Goal: Task Accomplishment & Management: Use online tool/utility

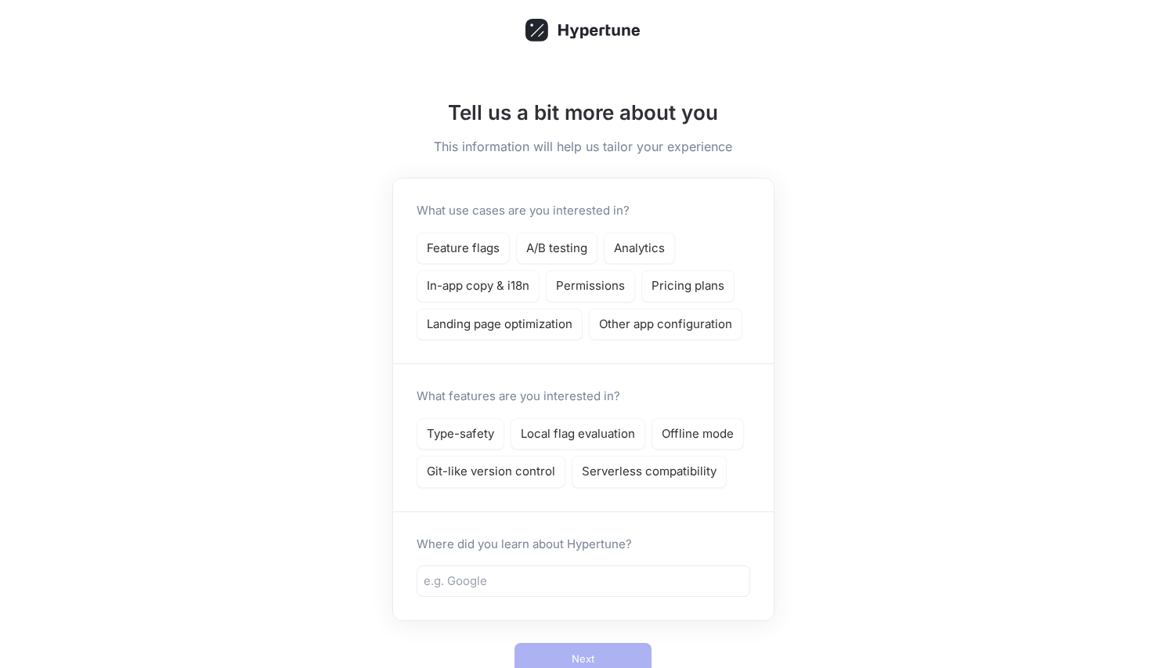
scroll to position [55, 0]
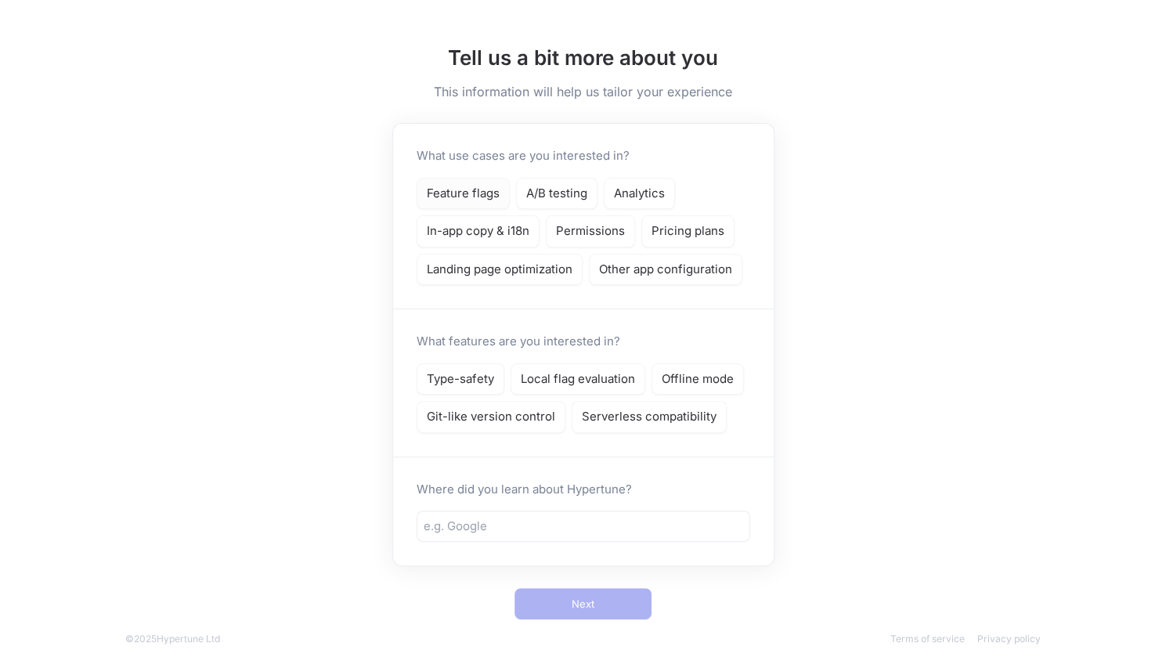
click at [457, 185] on p "Feature flags" at bounding box center [463, 194] width 73 height 18
click at [484, 381] on p "Type-safety" at bounding box center [460, 379] width 67 height 18
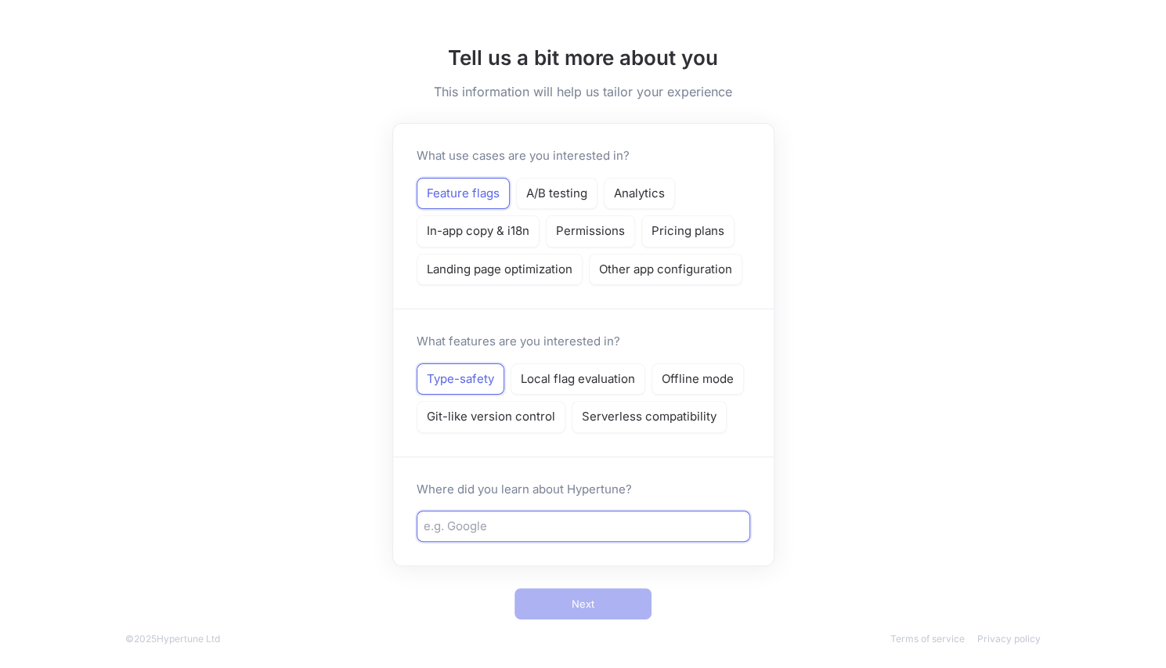
click at [512, 520] on input "text" at bounding box center [584, 527] width 320 height 18
type input "Colleague"
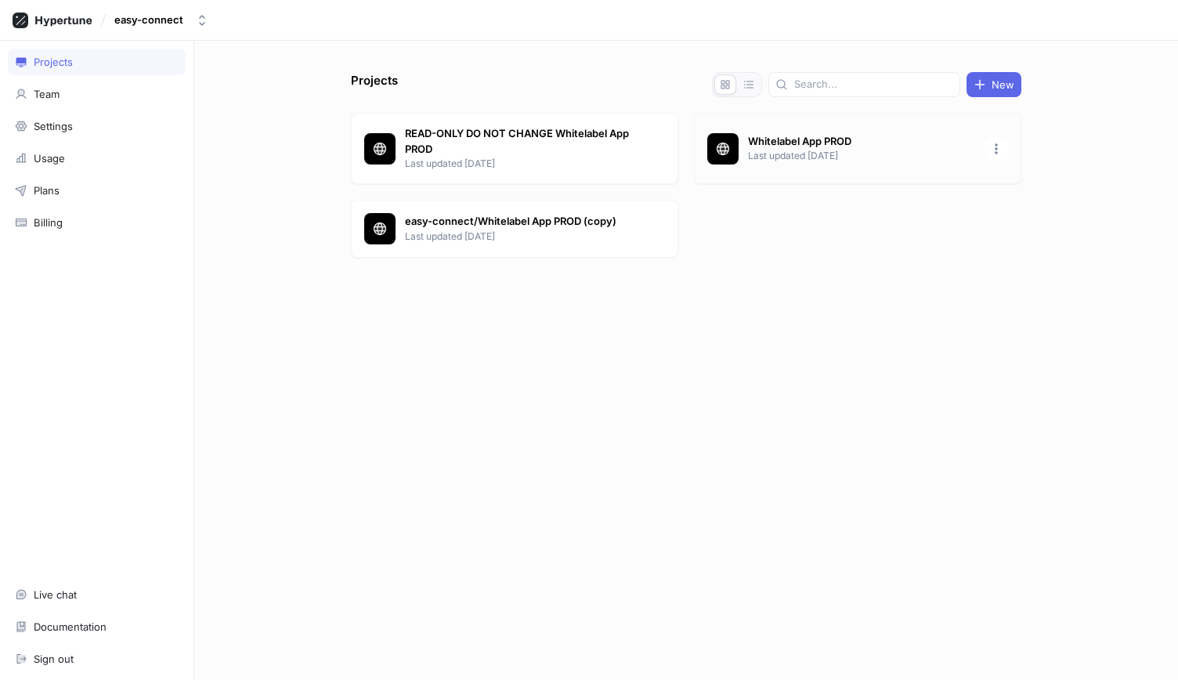
click at [819, 132] on div "Whitelabel App PROD Last updated [DATE]" at bounding box center [857, 148] width 327 height 71
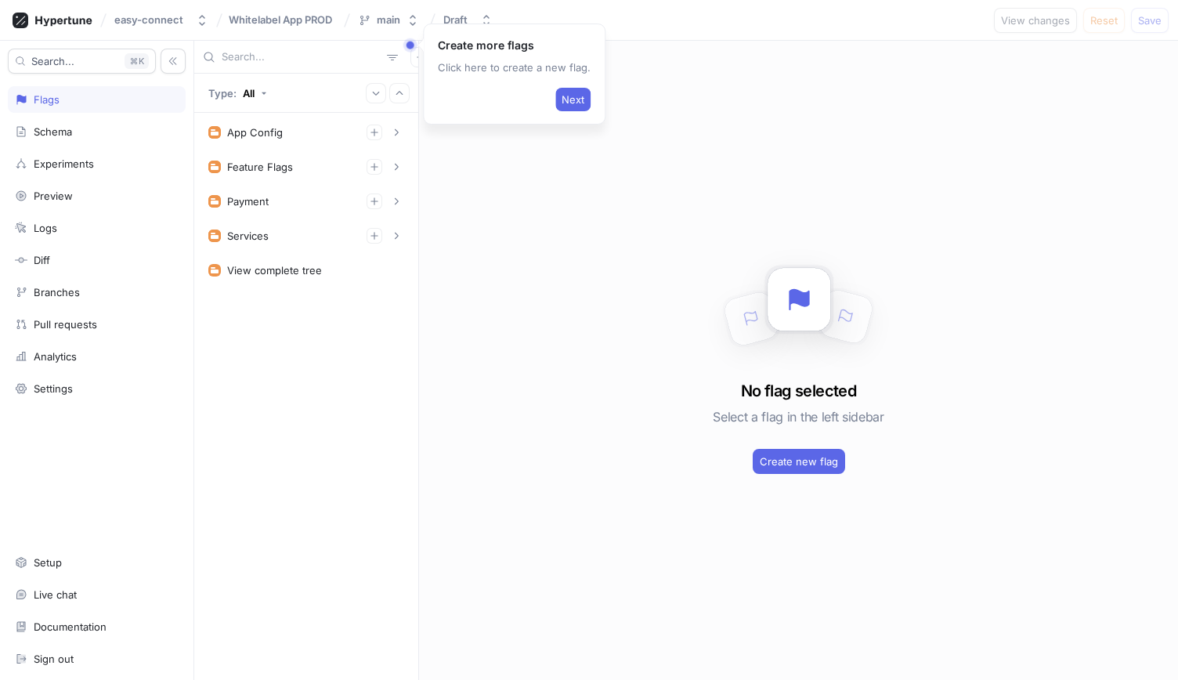
click at [453, 12] on button "Draft" at bounding box center [468, 20] width 62 height 26
click at [568, 88] on button "Next" at bounding box center [572, 99] width 35 height 23
click at [544, 157] on div "No flag selected Select a flag in the left sidebar Create new flag" at bounding box center [798, 360] width 759 height 639
click at [533, 147] on div "No flag selected Select a flag in the left sidebar Create new flag" at bounding box center [798, 360] width 759 height 639
click at [573, 109] on div "No flag selected Select a flag in the left sidebar Create new flag" at bounding box center [798, 360] width 759 height 639
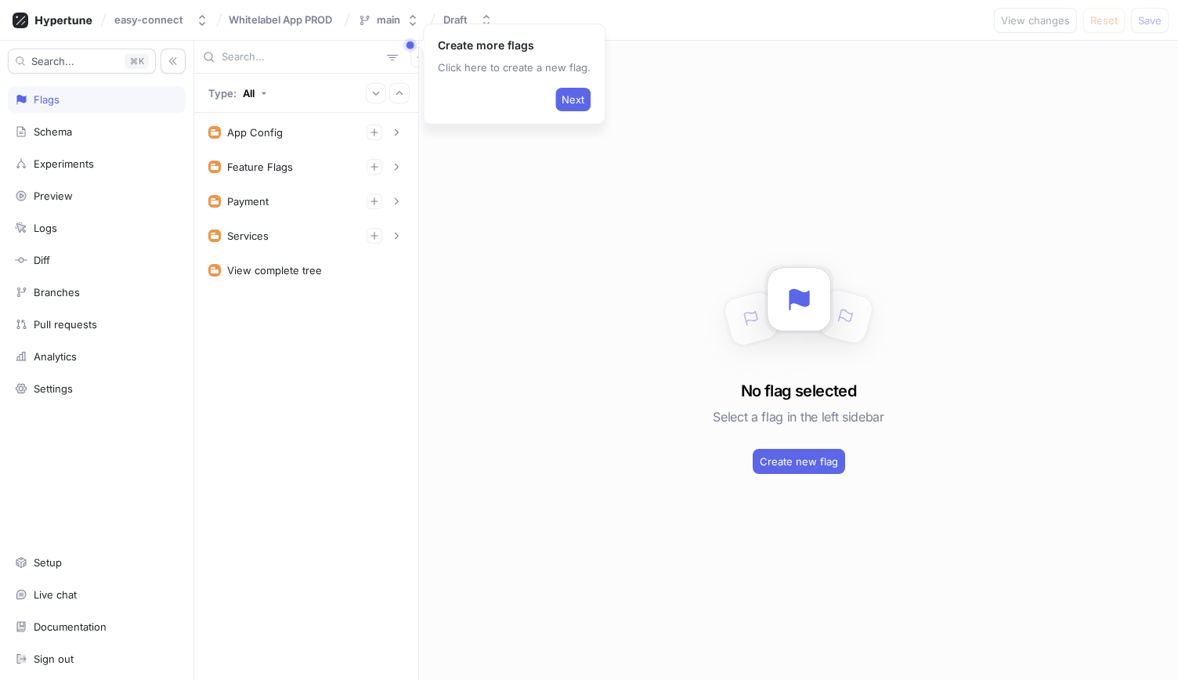
click at [573, 109] on div "No flag selected Select a flag in the left sidebar Create new flag" at bounding box center [798, 360] width 759 height 639
click at [572, 105] on div "No flag selected Select a flag in the left sidebar Create new flag" at bounding box center [798, 360] width 759 height 639
click at [399, 23] on button "main" at bounding box center [389, 20] width 74 height 26
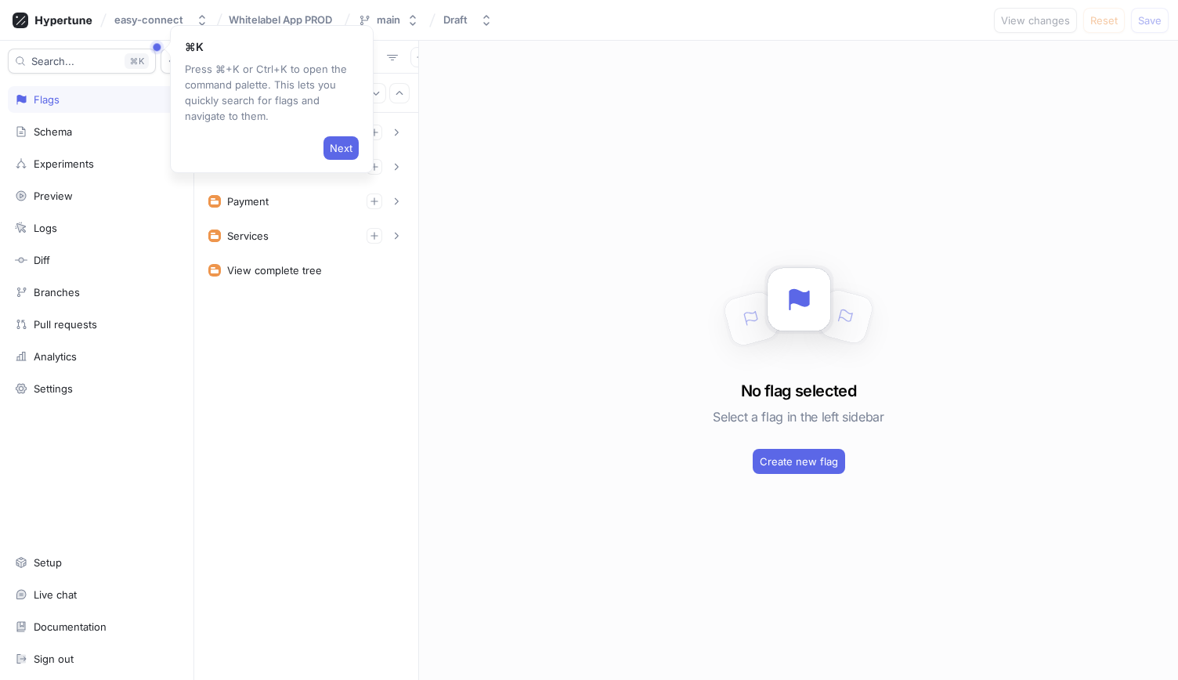
click at [591, 112] on div "No flag selected Select a flag in the left sidebar Create new flag" at bounding box center [798, 360] width 759 height 639
click at [587, 110] on div "No flag selected Select a flag in the left sidebar Create new flag" at bounding box center [798, 360] width 759 height 639
click at [343, 152] on span "Next" at bounding box center [341, 147] width 23 height 9
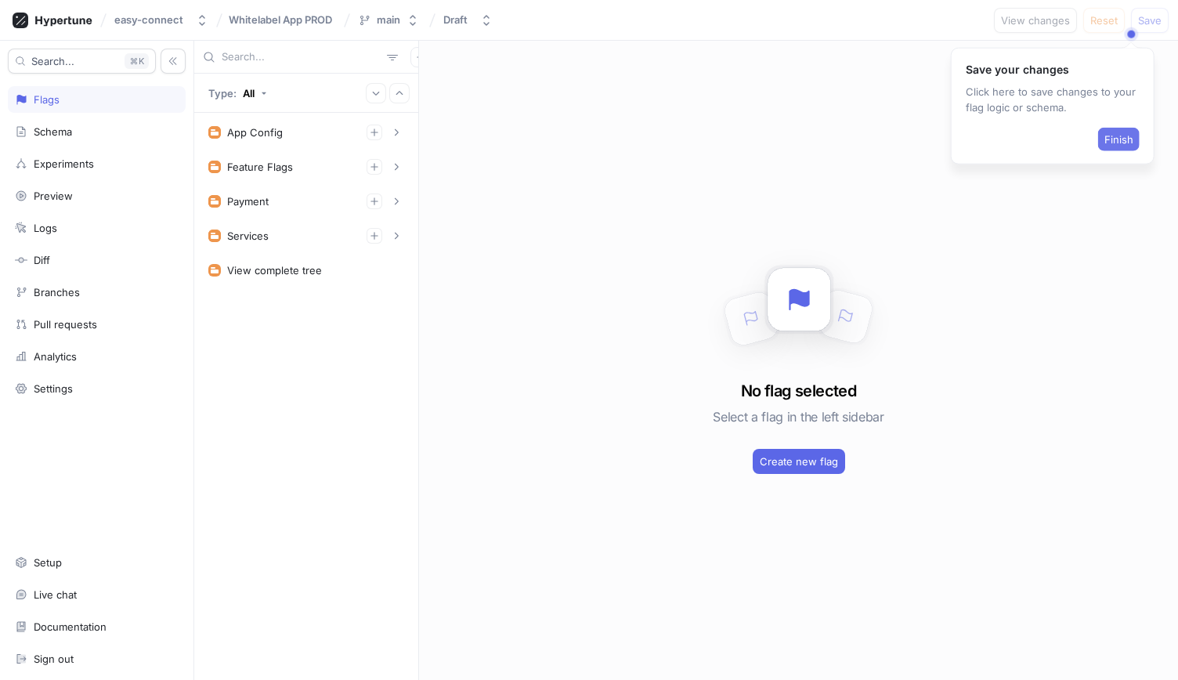
click at [1109, 145] on button "Finish" at bounding box center [1119, 139] width 42 height 23
click at [445, 20] on div "Draft" at bounding box center [455, 19] width 24 height 13
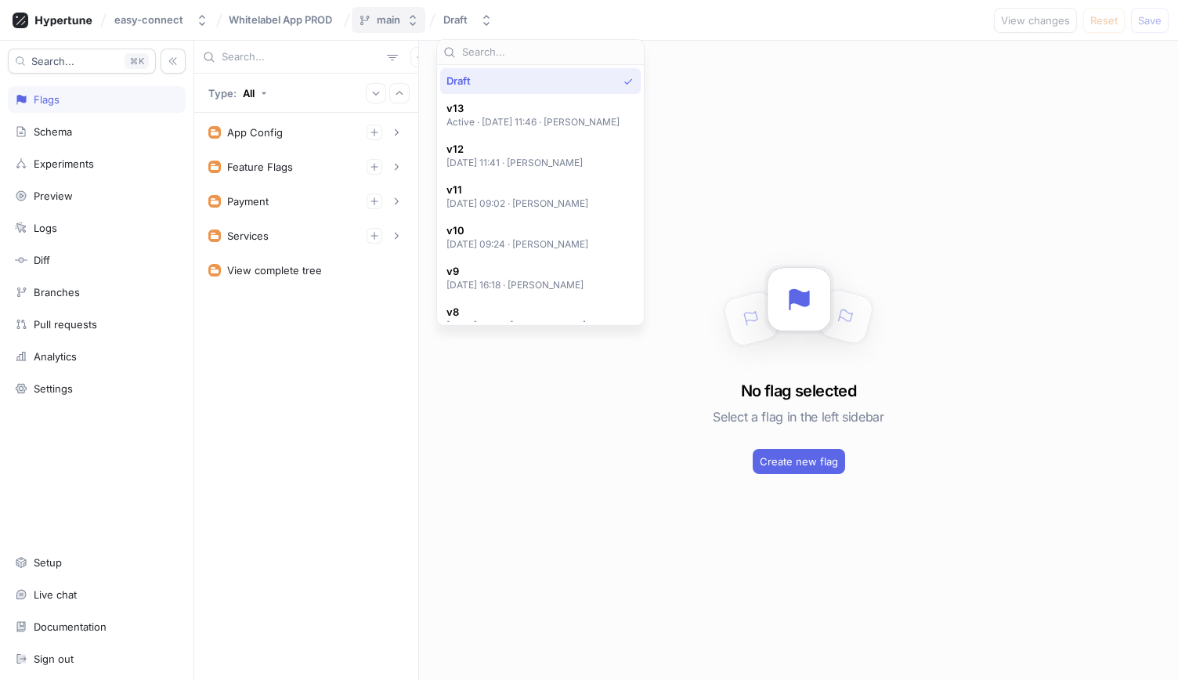
click at [388, 26] on div "main" at bounding box center [388, 19] width 23 height 13
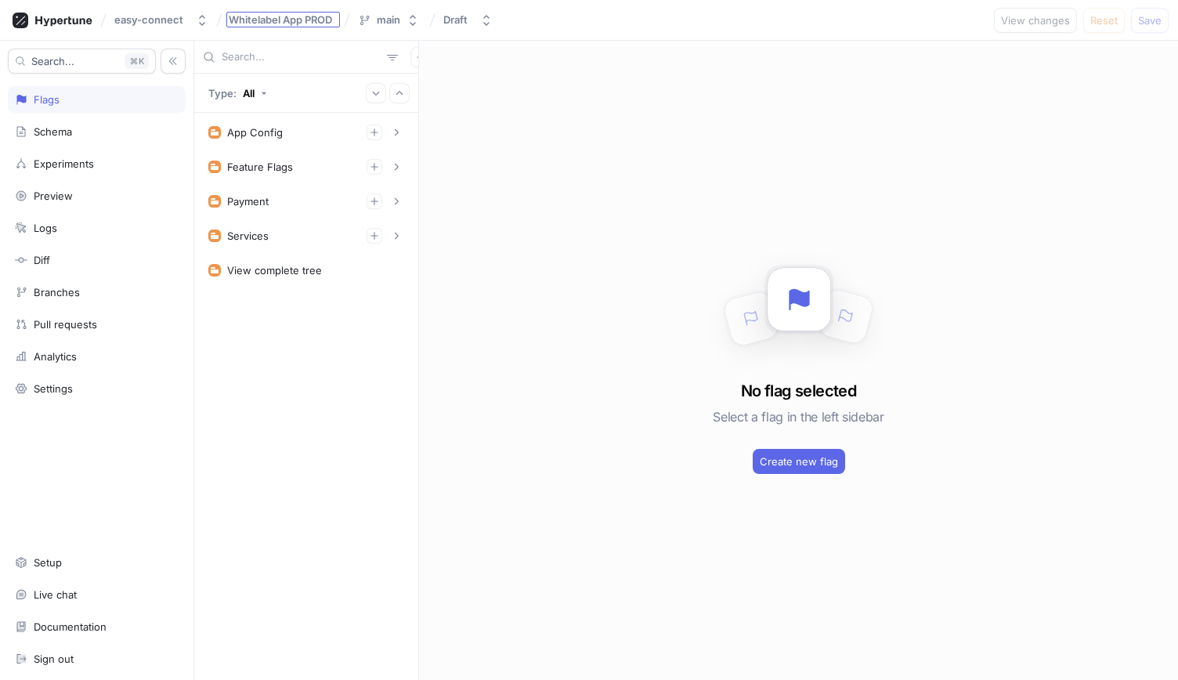
click at [336, 21] on div "Whitelabel App PROD" at bounding box center [283, 19] width 109 height 11
click at [486, 104] on div "No flag selected Select a flag in the left sidebar Create new flag" at bounding box center [798, 360] width 759 height 639
click at [162, 24] on div "easy-connect" at bounding box center [148, 19] width 69 height 13
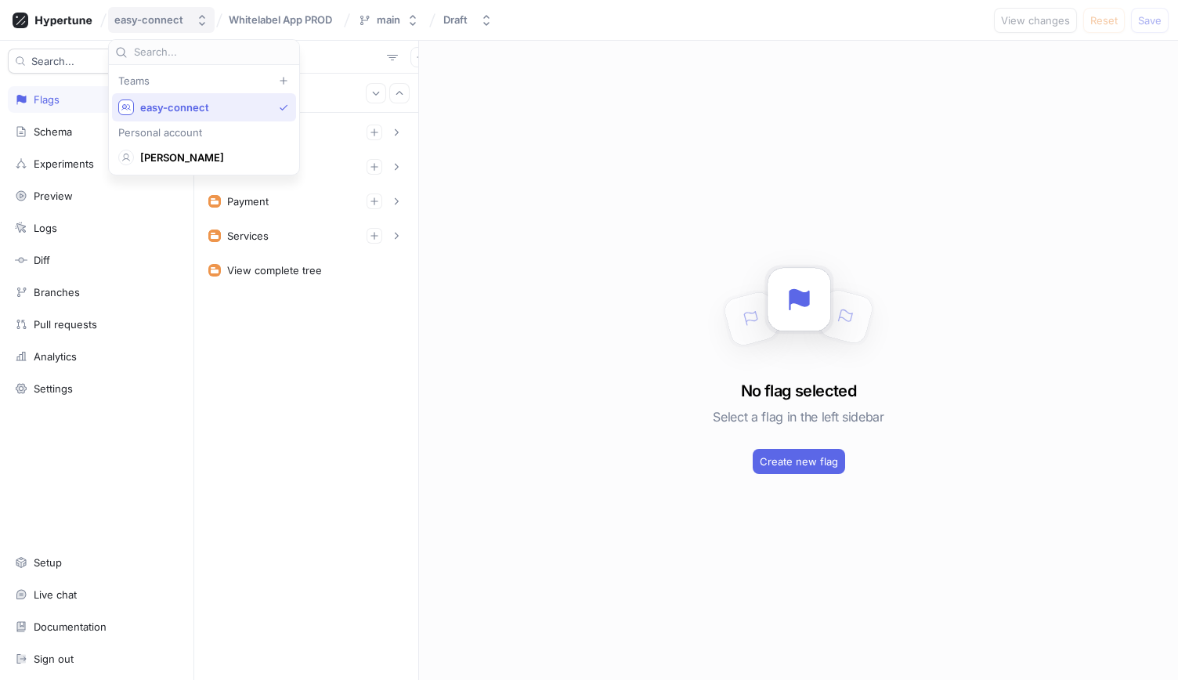
click at [162, 24] on div "easy-connect" at bounding box center [148, 19] width 69 height 13
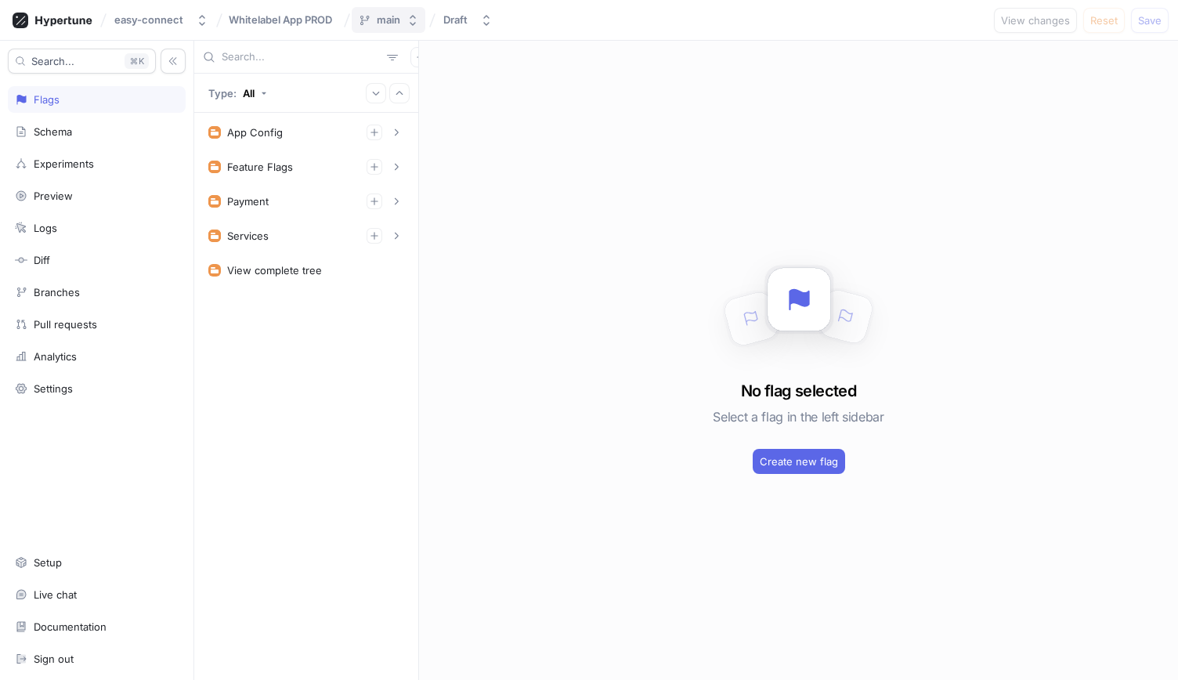
click at [393, 18] on div "main" at bounding box center [388, 19] width 23 height 13
click at [461, 10] on button "Draft" at bounding box center [468, 20] width 62 height 26
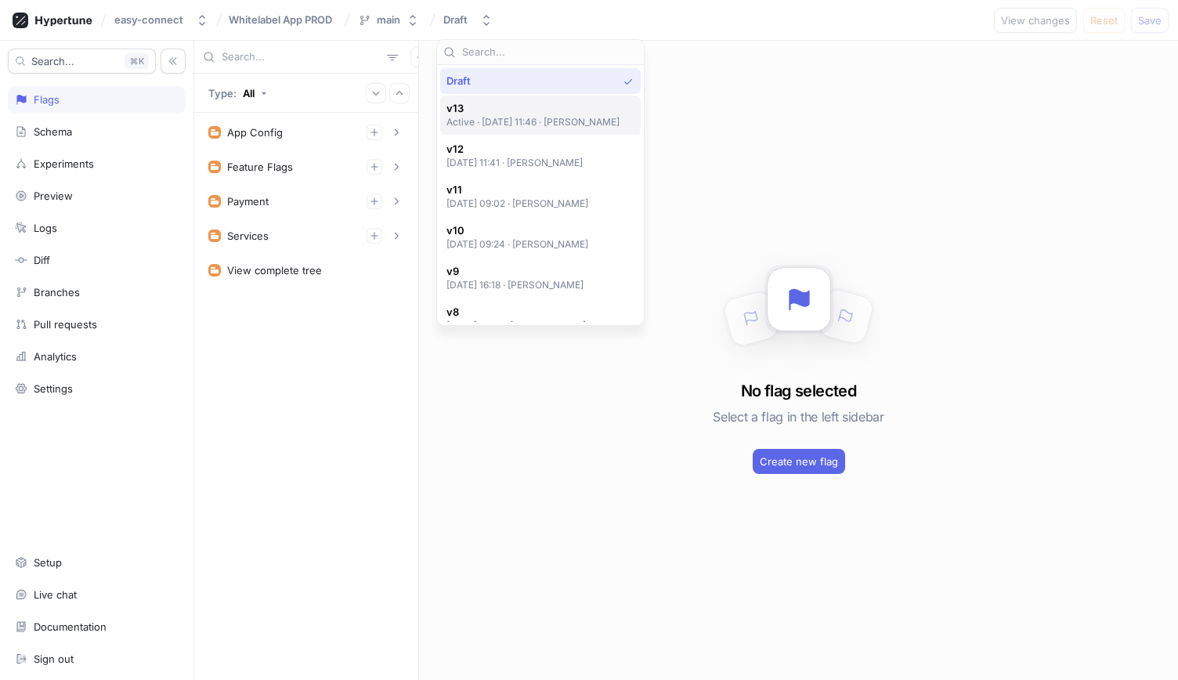
click at [468, 98] on div "v13 Active ‧ [DATE] 11:46 ‧ [PERSON_NAME]" at bounding box center [540, 115] width 200 height 39
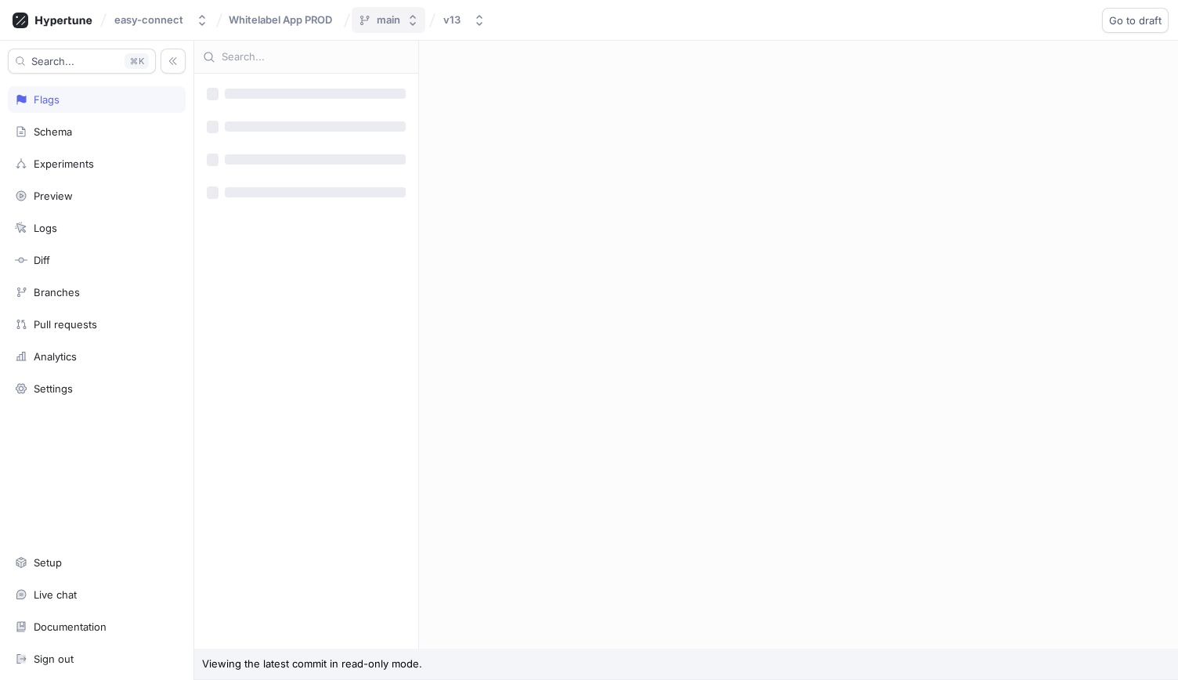
click at [410, 22] on icon "button" at bounding box center [413, 20] width 6 height 11
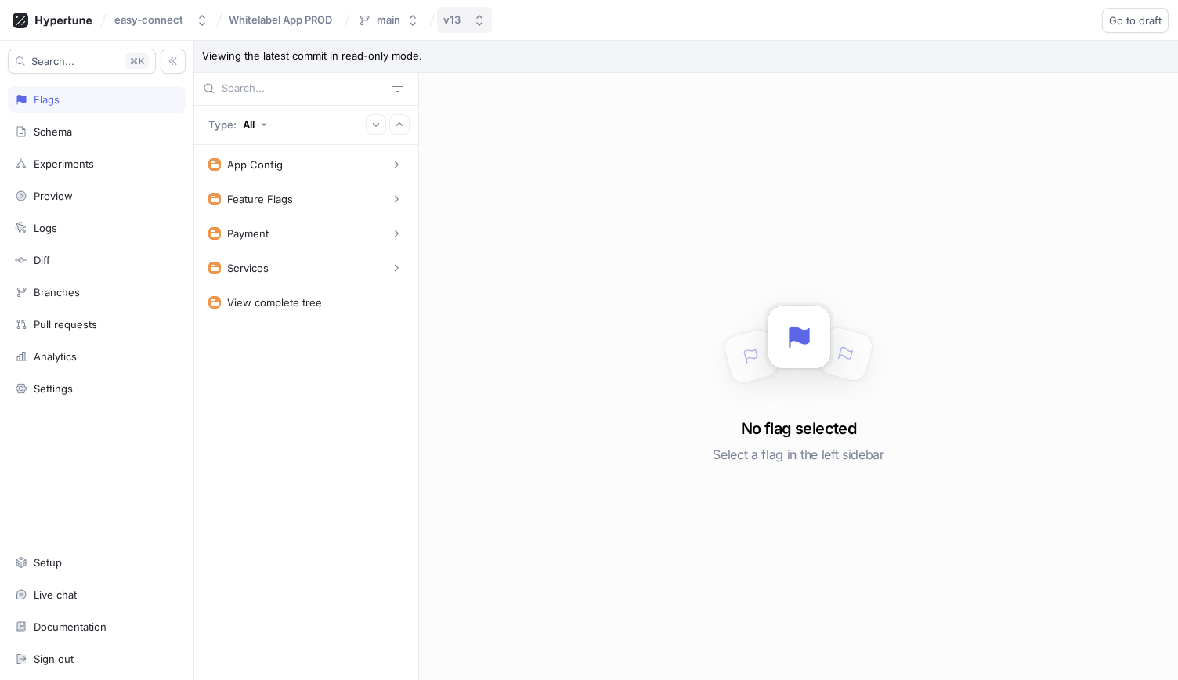
click at [467, 27] on button "v13" at bounding box center [464, 20] width 55 height 26
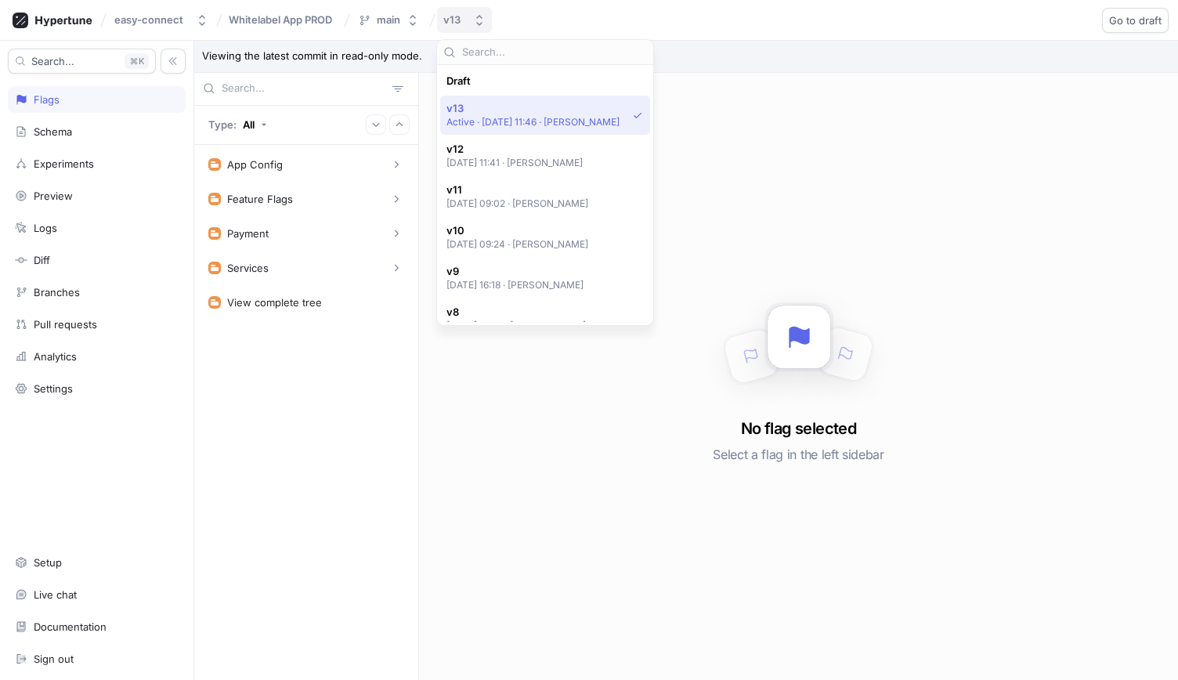
scroll to position [27, 0]
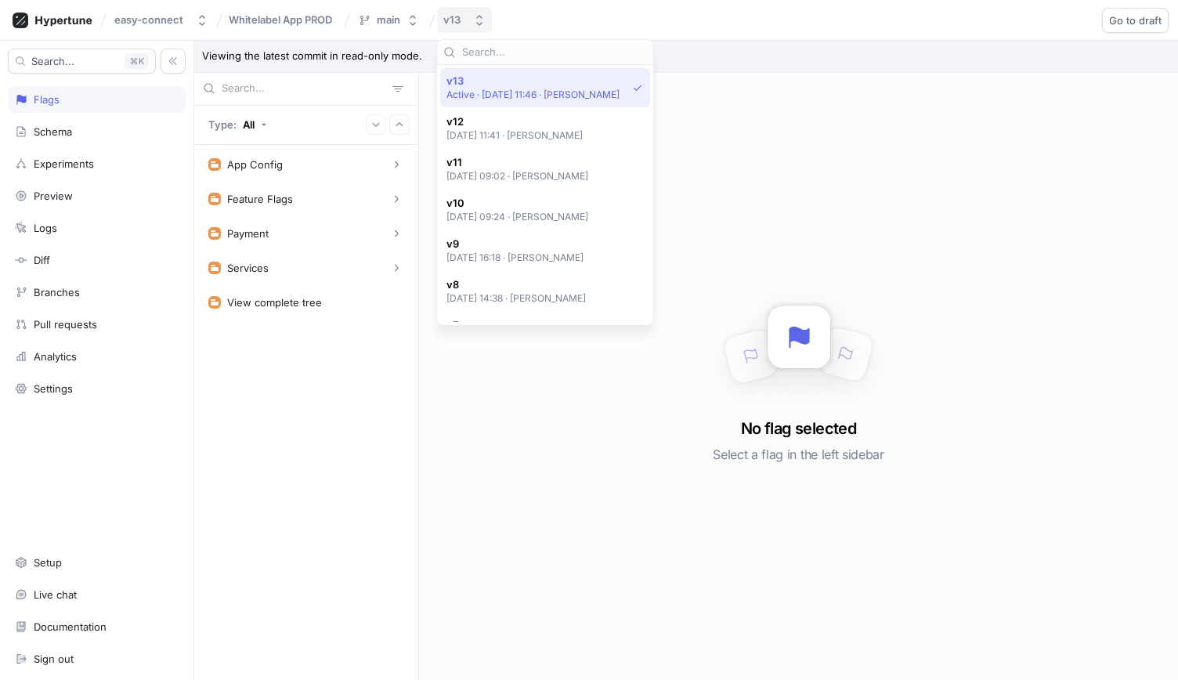
click at [467, 27] on button "v13" at bounding box center [464, 20] width 55 height 26
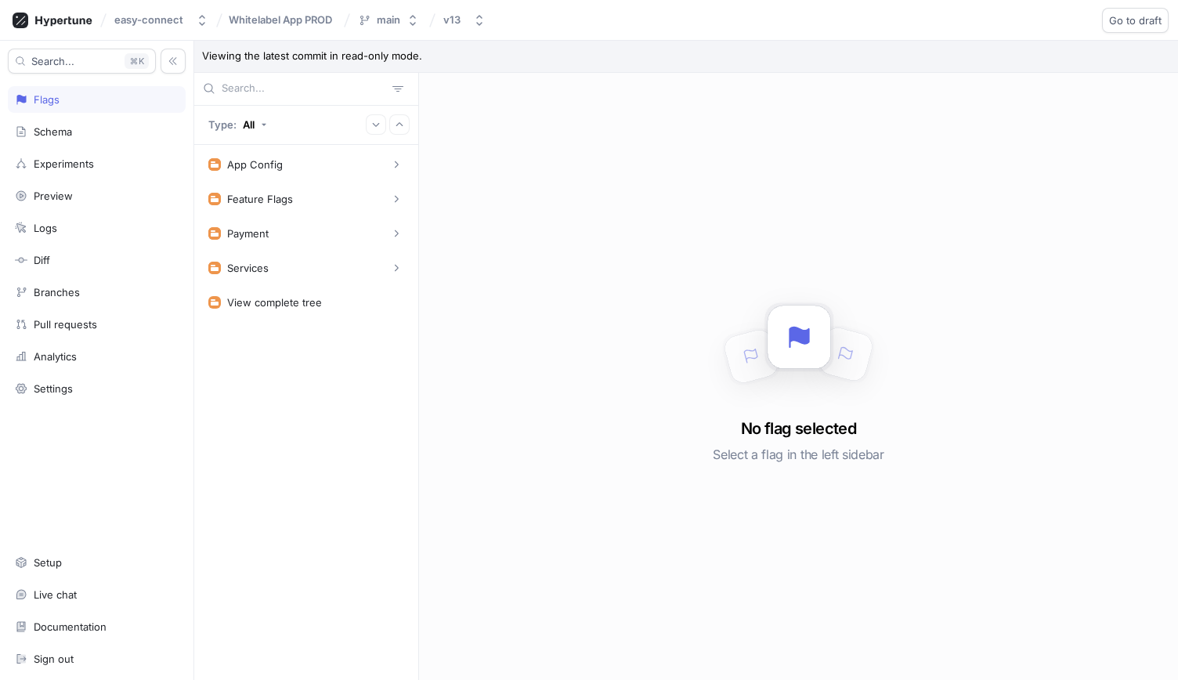
click at [395, 35] on div "easy-connect Whitelabel App PROD main v13 Go to draft Roll back" at bounding box center [589, 20] width 1178 height 41
click at [406, 13] on button "main" at bounding box center [389, 20] width 74 height 26
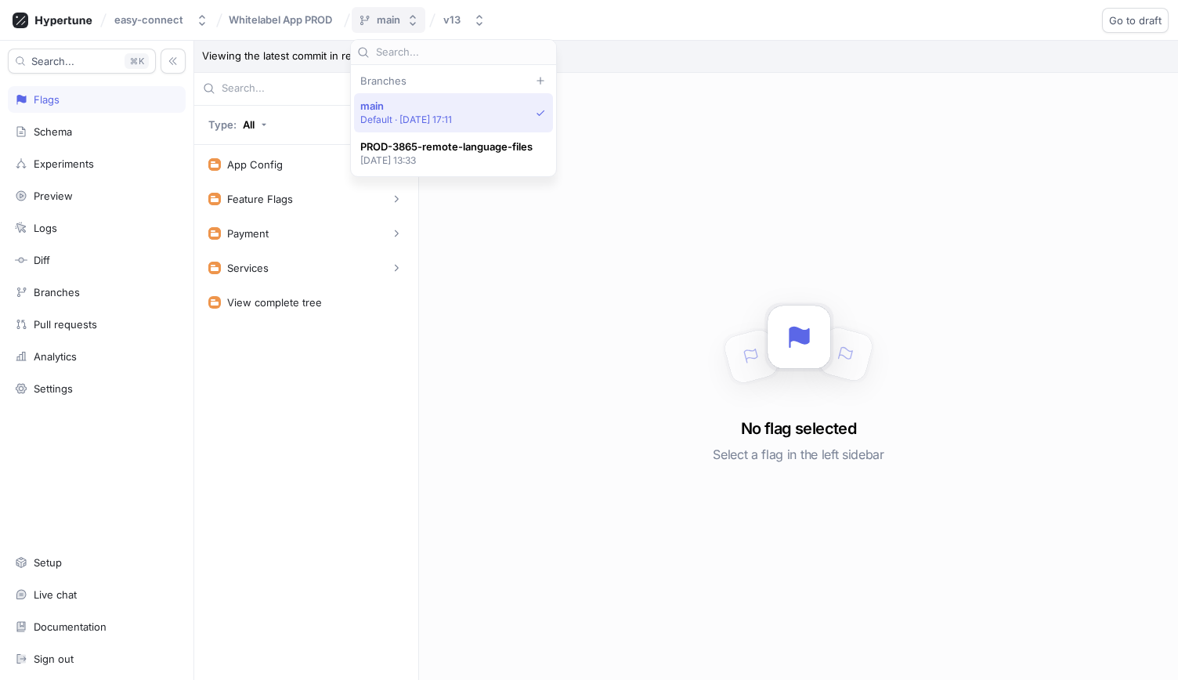
click at [406, 13] on button "main" at bounding box center [389, 20] width 74 height 26
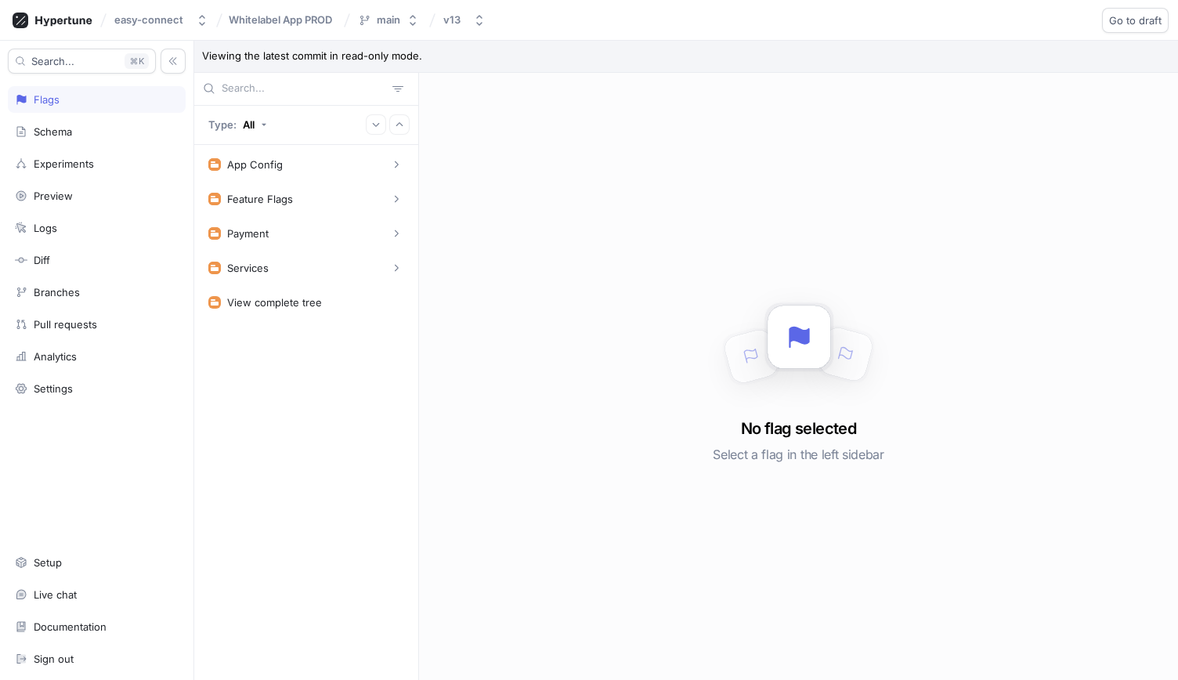
click at [338, 10] on div "Whitelabel App PROD" at bounding box center [283, 20] width 114 height 24
click at [329, 19] on span "Whitelabel App PROD" at bounding box center [280, 19] width 103 height 11
click at [501, 122] on div "No flag selected Select a flag in the left sidebar" at bounding box center [798, 377] width 759 height 608
click at [200, 8] on button "easy-connect" at bounding box center [161, 20] width 107 height 26
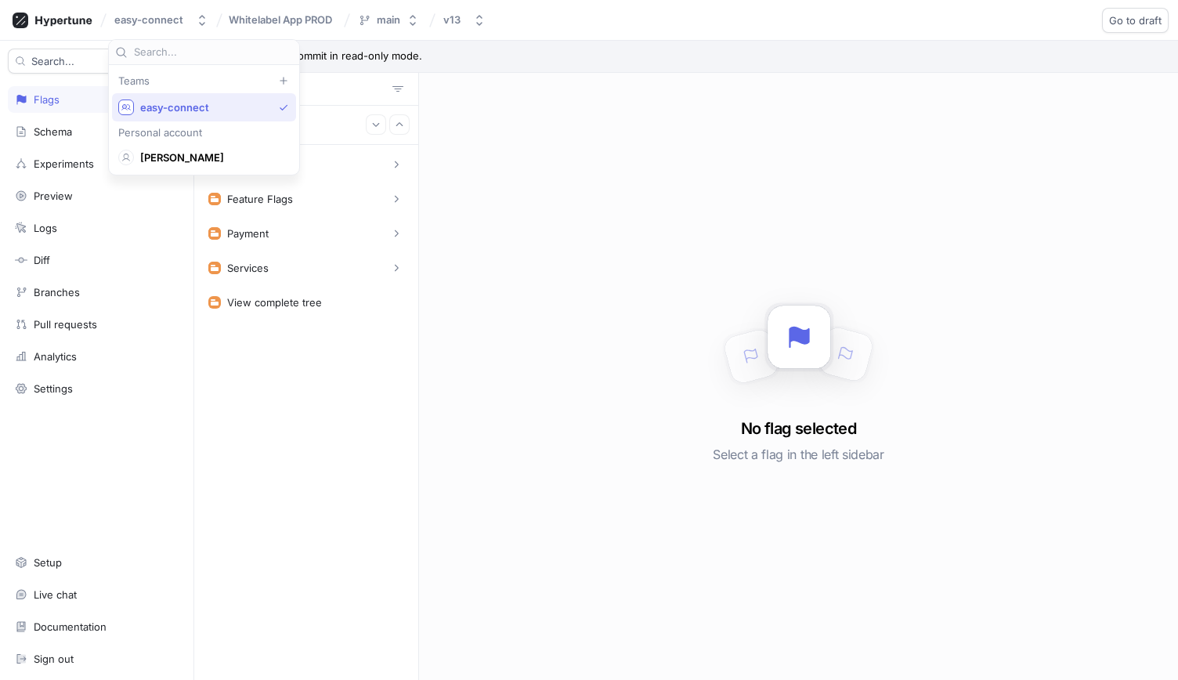
click at [224, 103] on span "easy-connect" at bounding box center [206, 107] width 132 height 13
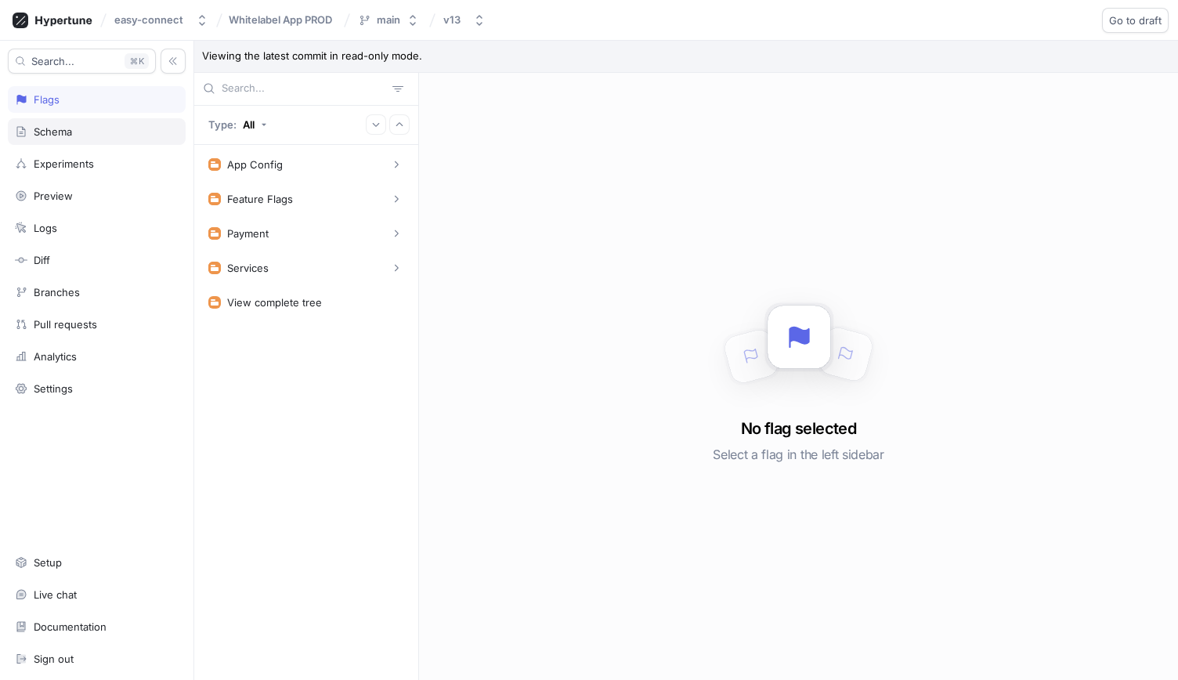
click at [91, 142] on div "Schema" at bounding box center [97, 131] width 178 height 27
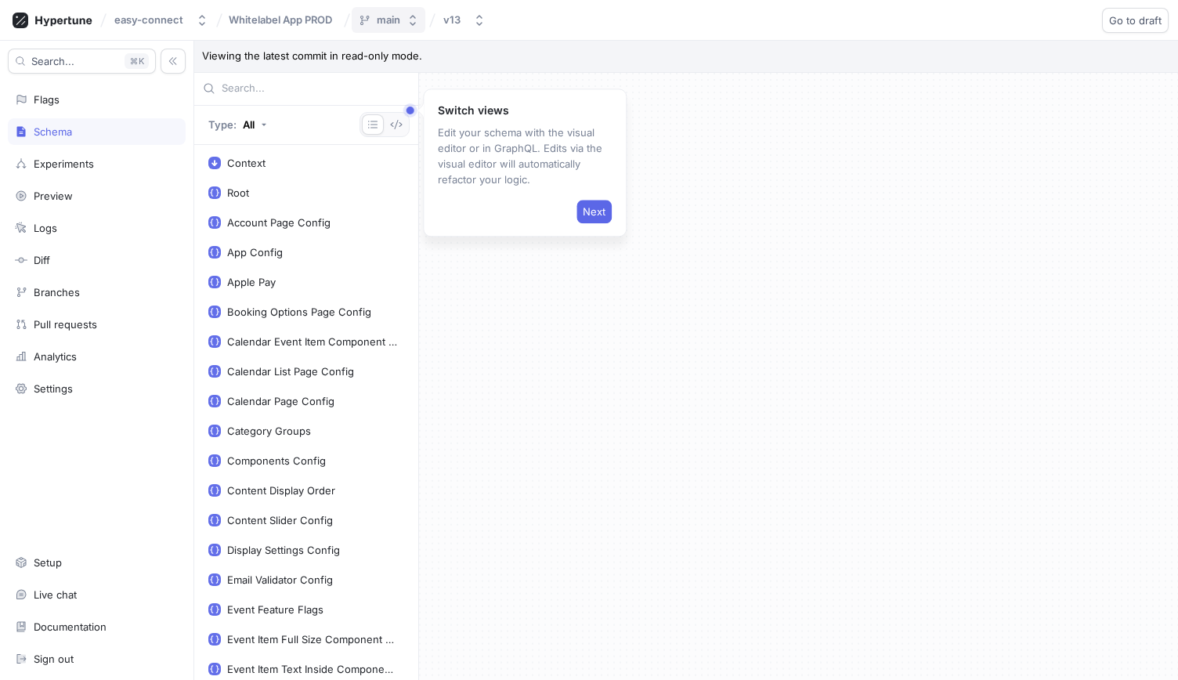
click at [384, 29] on button "main" at bounding box center [389, 20] width 74 height 26
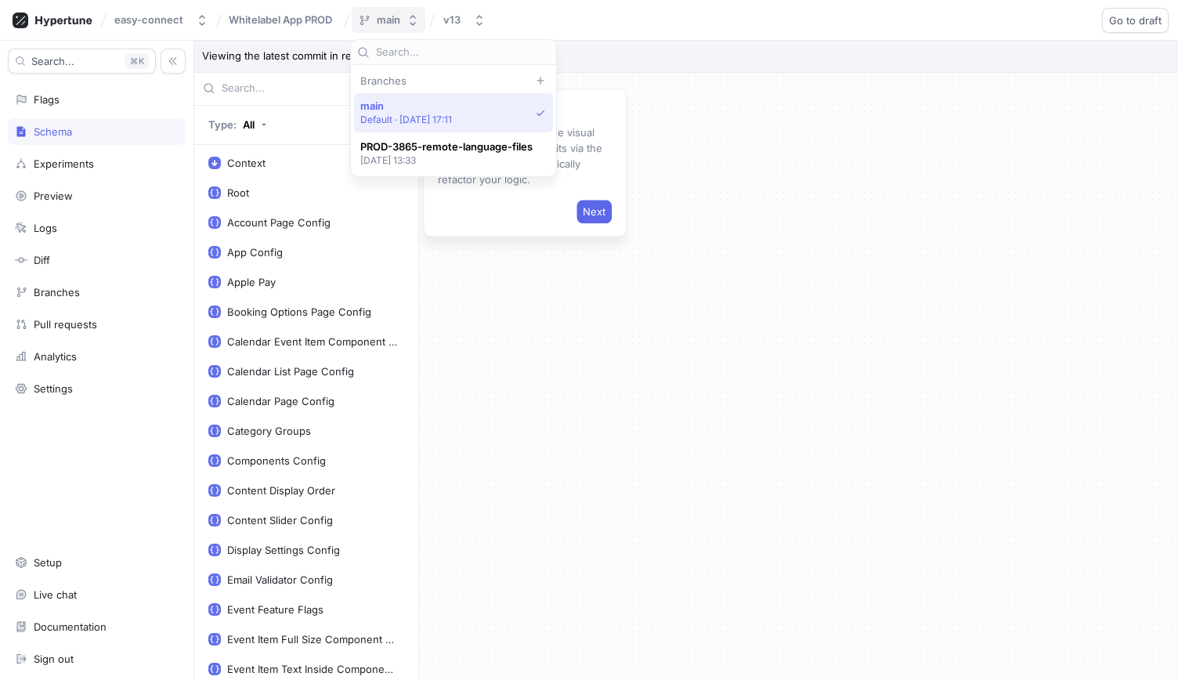
click at [384, 29] on button "main" at bounding box center [389, 20] width 74 height 26
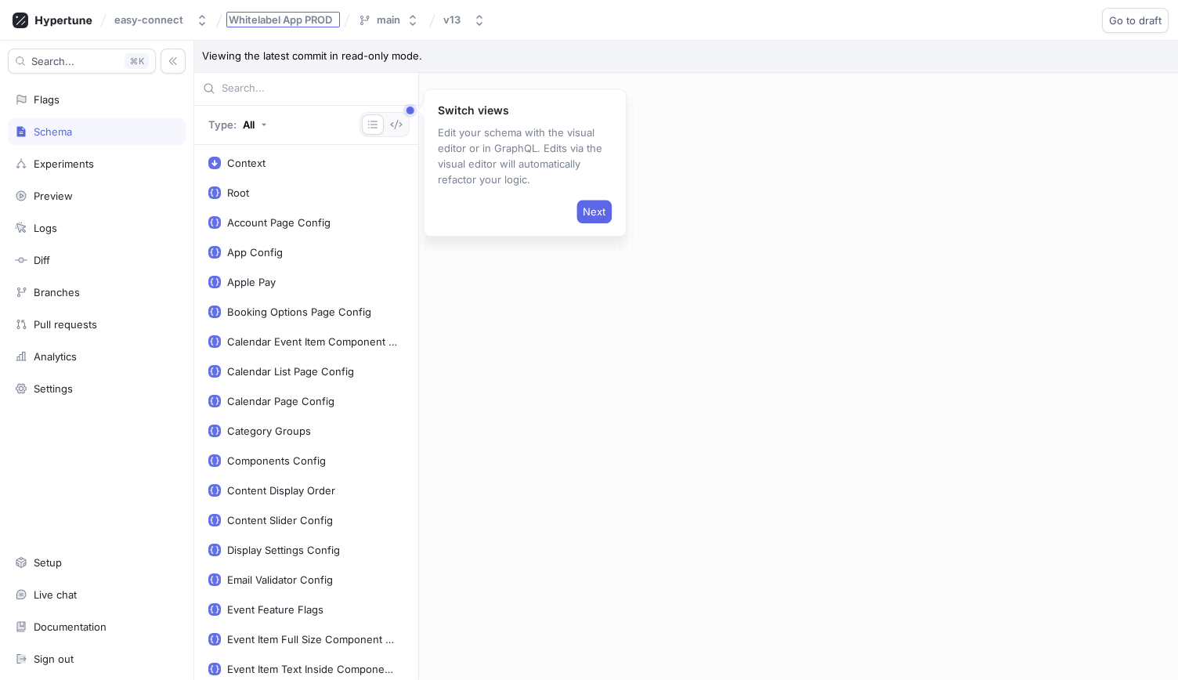
click at [323, 16] on span "Whitelabel App PROD" at bounding box center [280, 19] width 103 height 11
click at [633, 81] on div at bounding box center [798, 377] width 759 height 608
click at [26, 298] on div "Branches" at bounding box center [97, 292] width 178 height 27
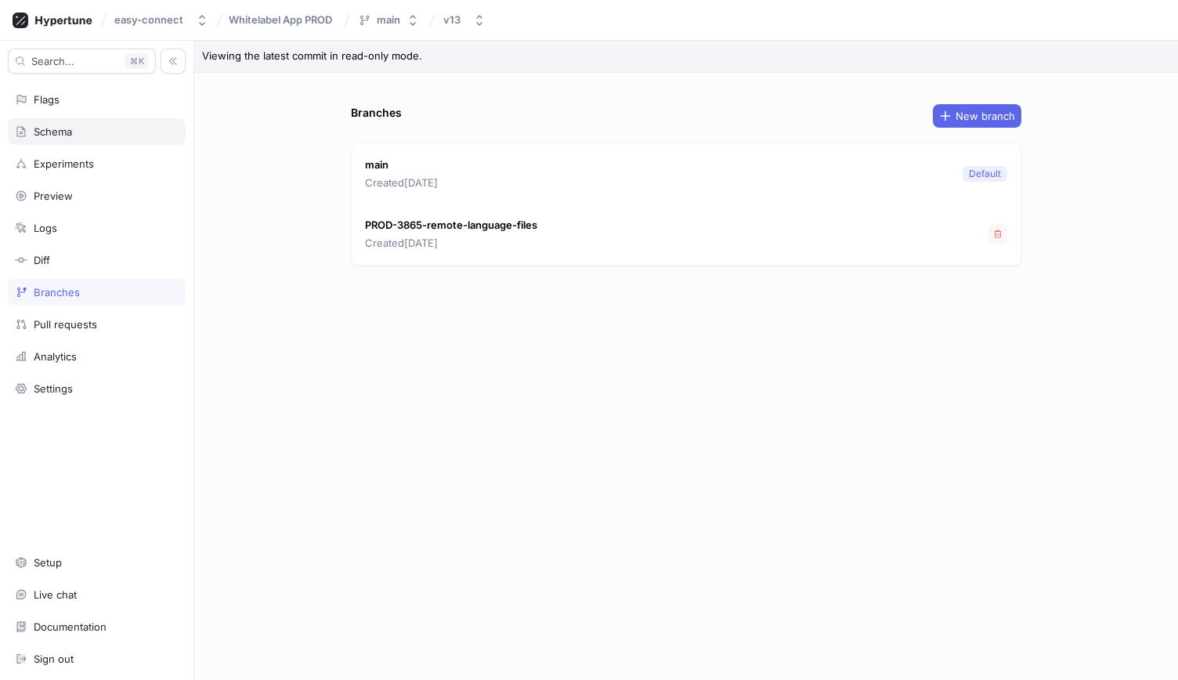
click at [23, 132] on icon at bounding box center [21, 131] width 13 height 13
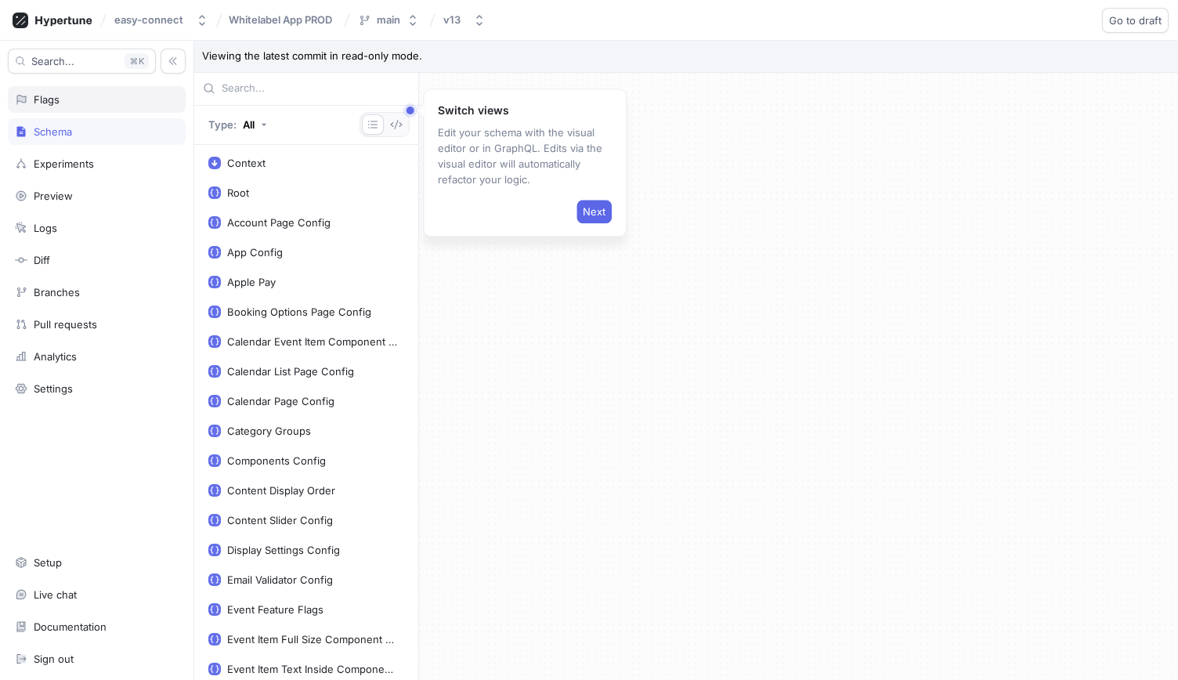
click at [67, 102] on div "Flags" at bounding box center [97, 99] width 164 height 13
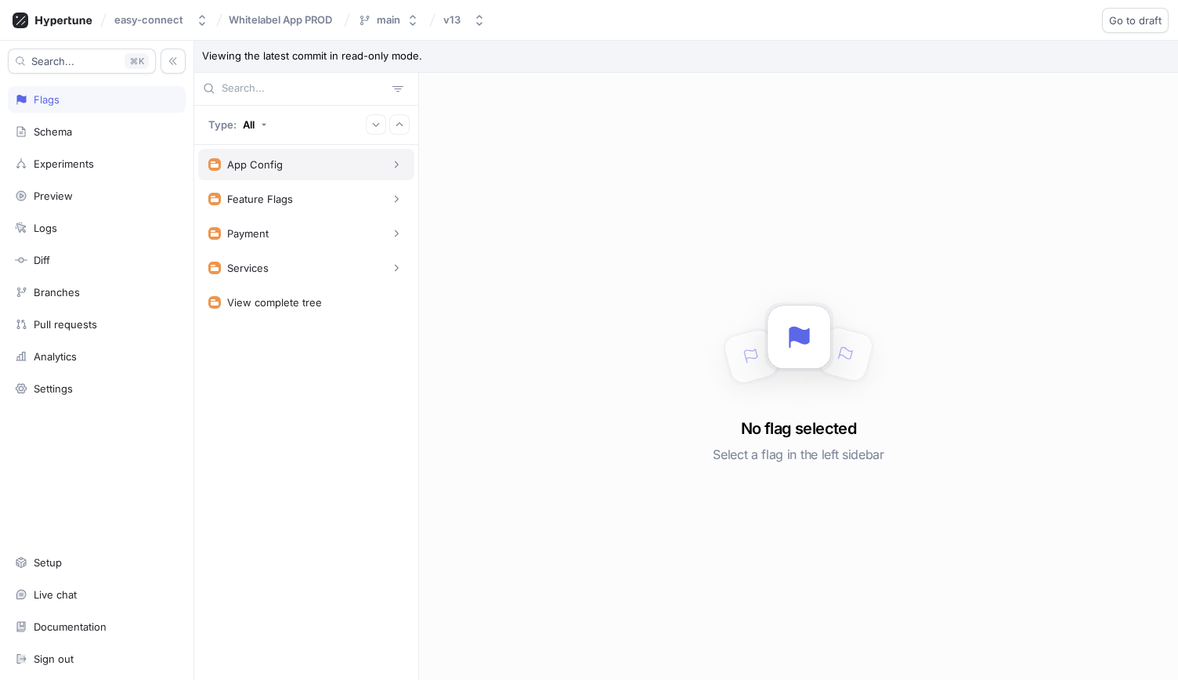
click at [315, 173] on div "App Config" at bounding box center [306, 164] width 216 height 31
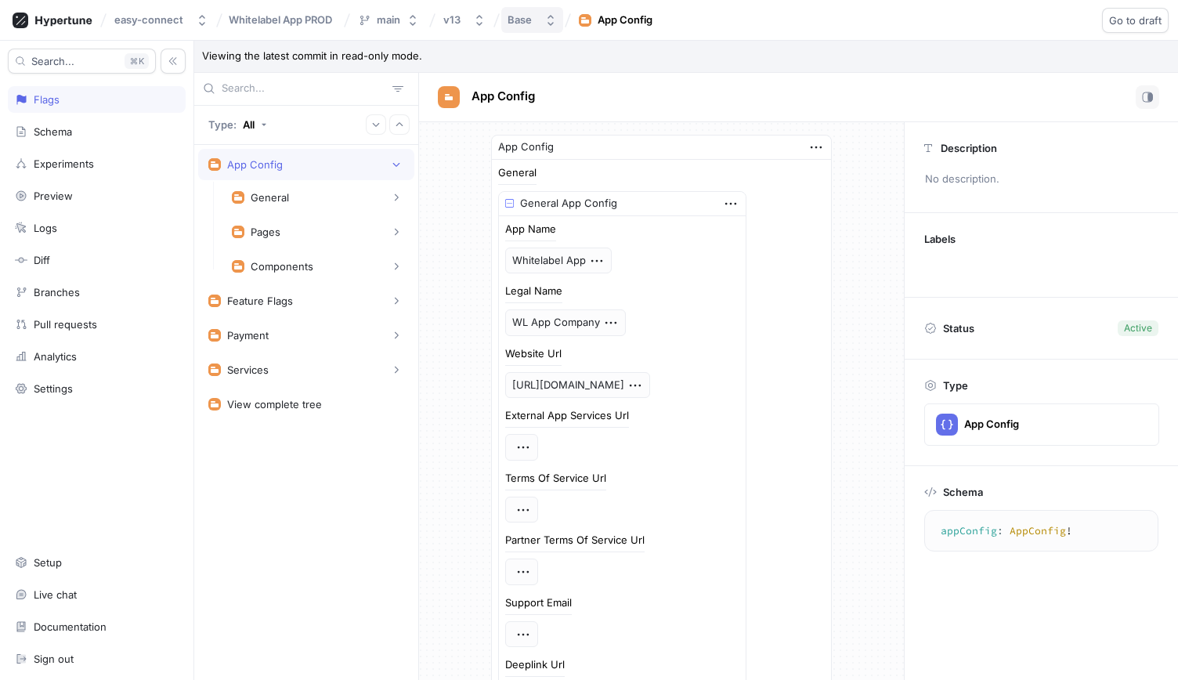
click at [522, 24] on div "Base" at bounding box center [520, 19] width 24 height 13
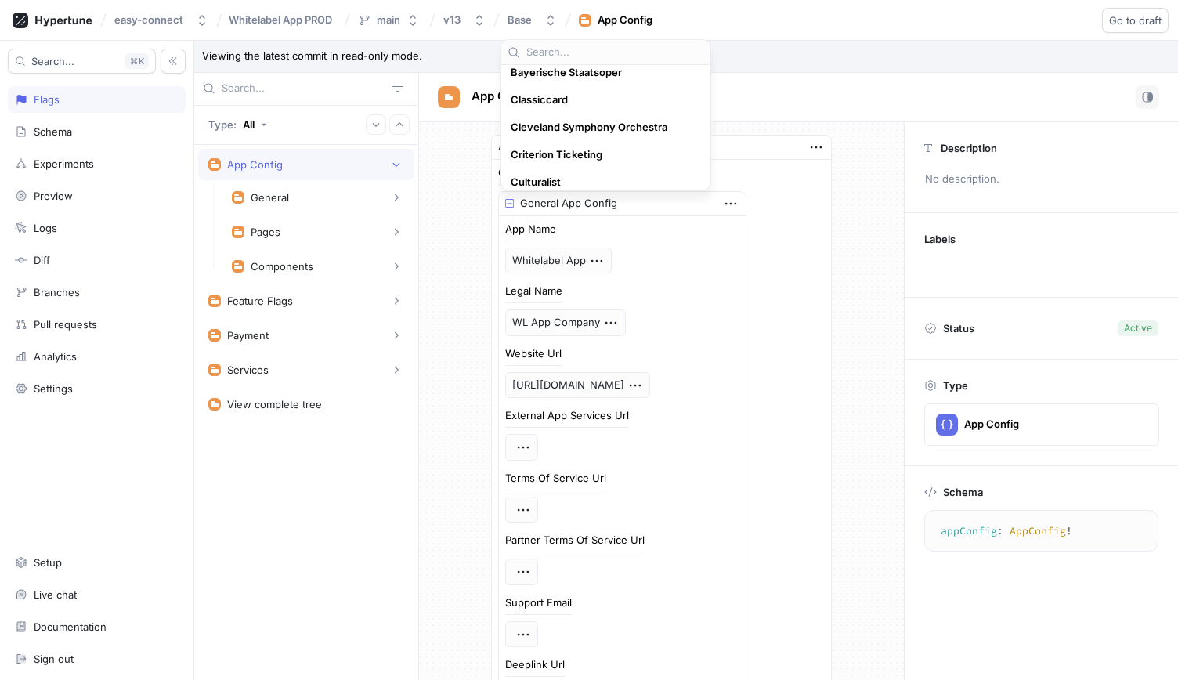
scroll to position [124, 0]
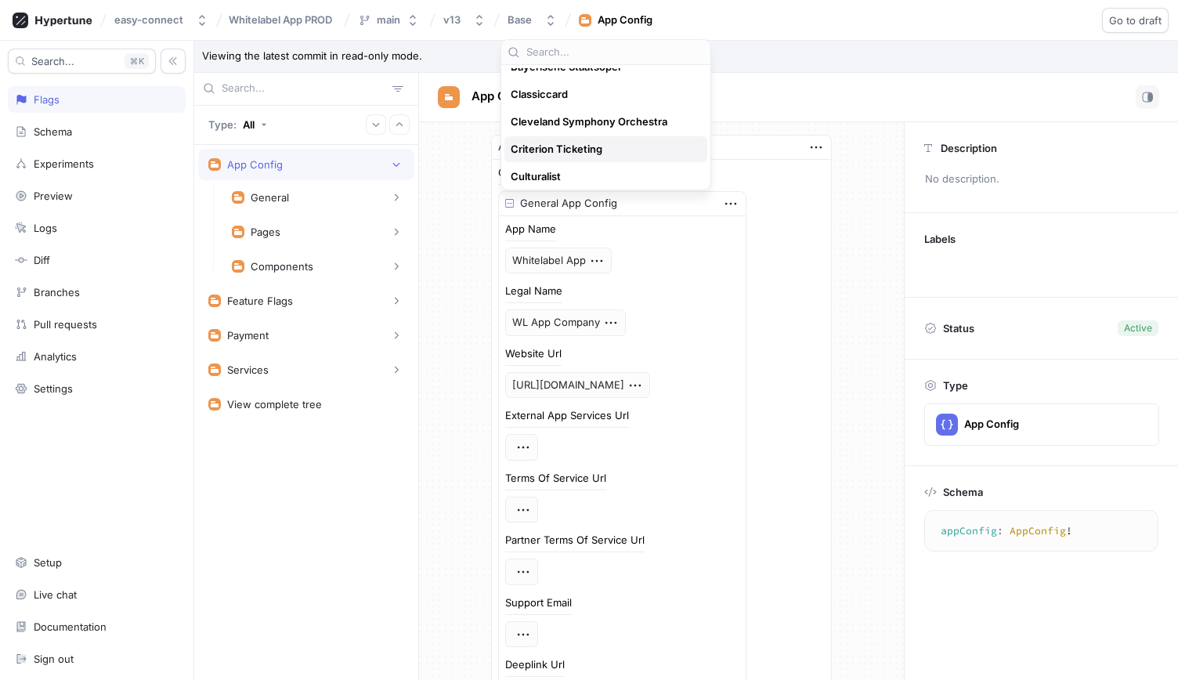
click at [591, 148] on span "Criterion Ticketing" at bounding box center [557, 149] width 92 height 13
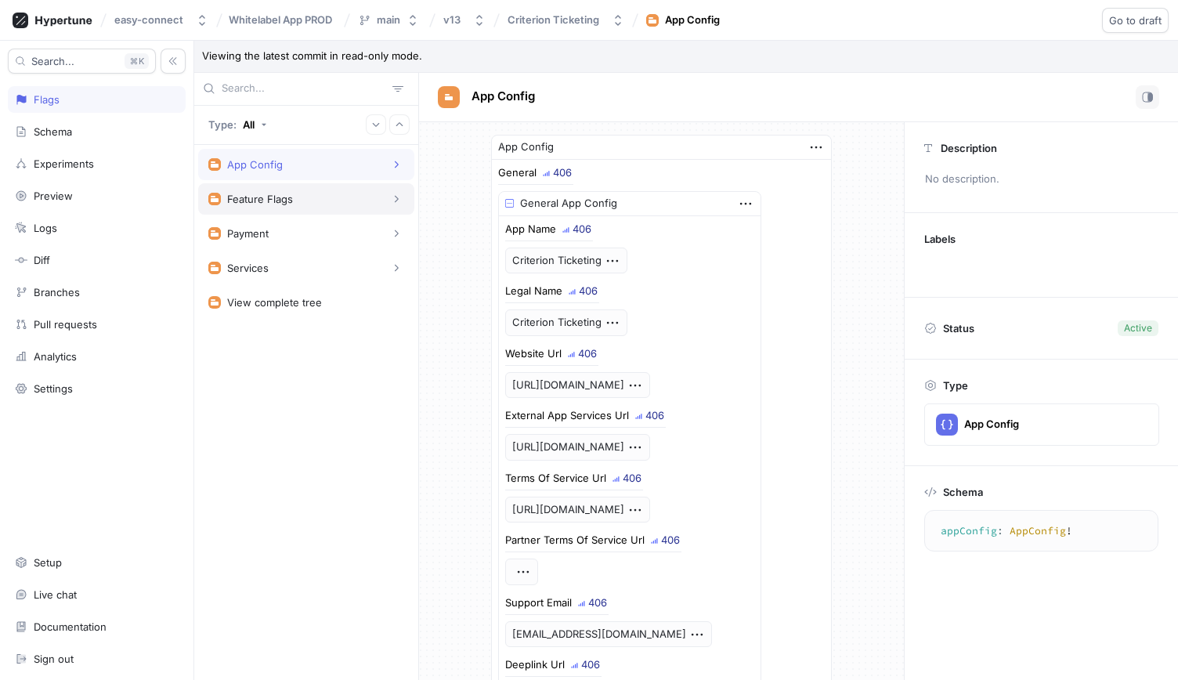
click at [385, 203] on div "Feature Flags" at bounding box center [306, 199] width 196 height 16
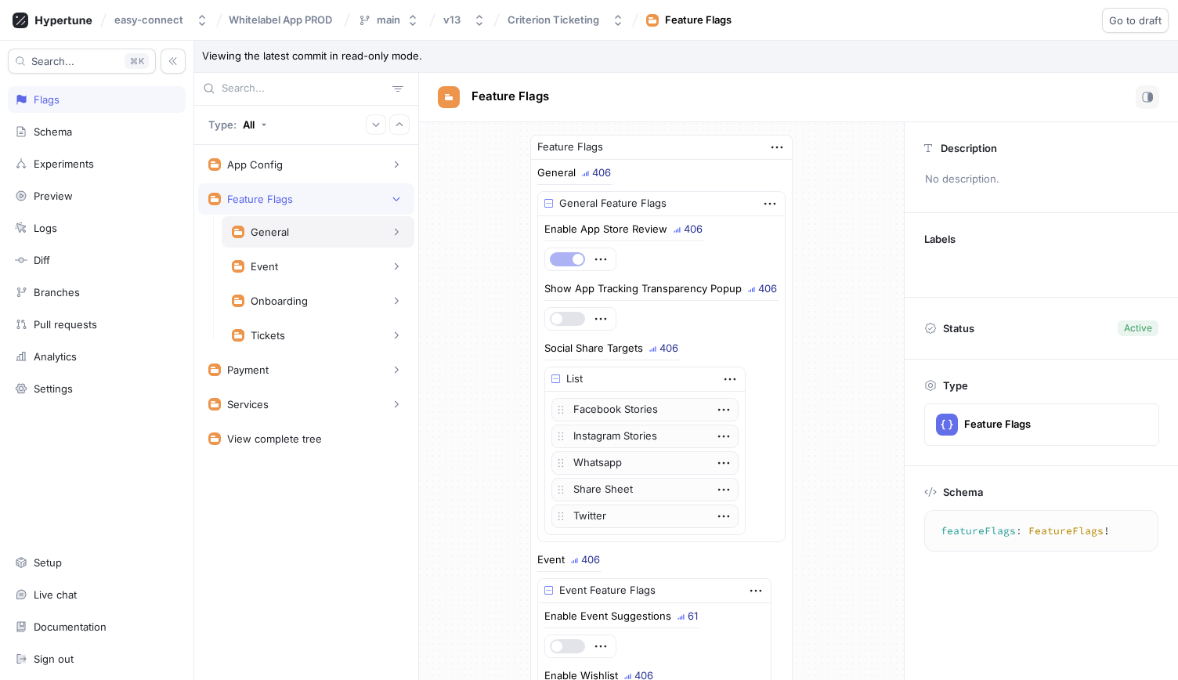
click at [399, 237] on button "button" at bounding box center [396, 232] width 16 height 16
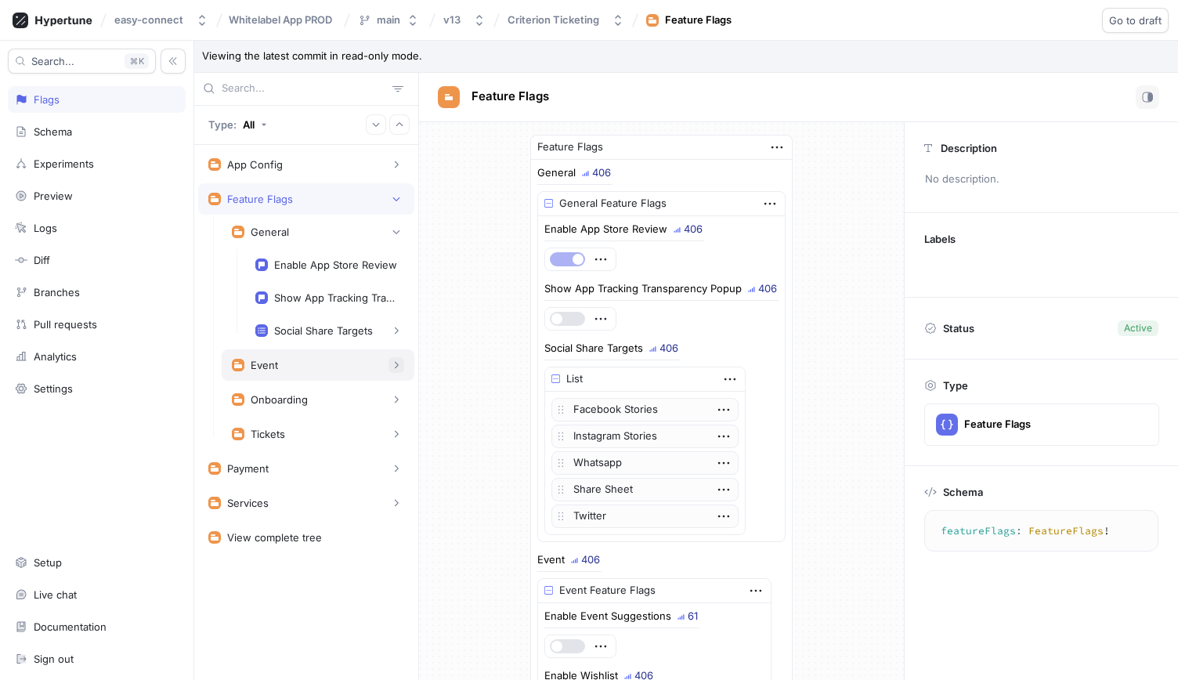
click at [390, 363] on button "button" at bounding box center [396, 365] width 16 height 16
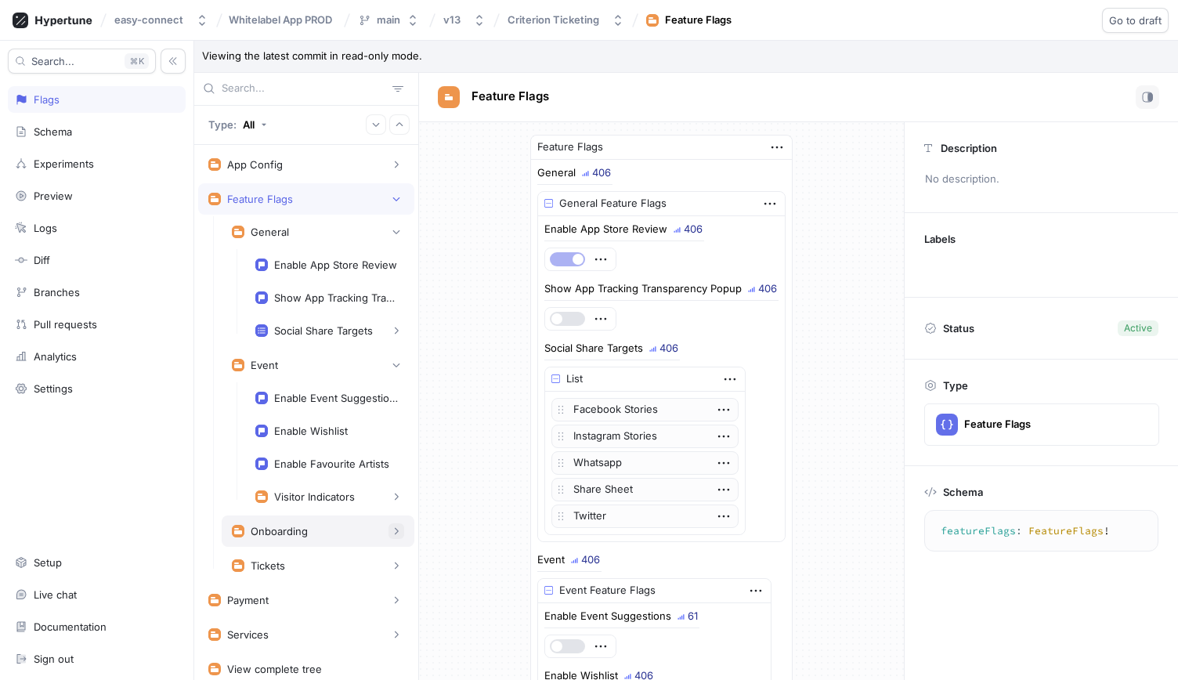
click at [388, 523] on button "button" at bounding box center [396, 531] width 16 height 16
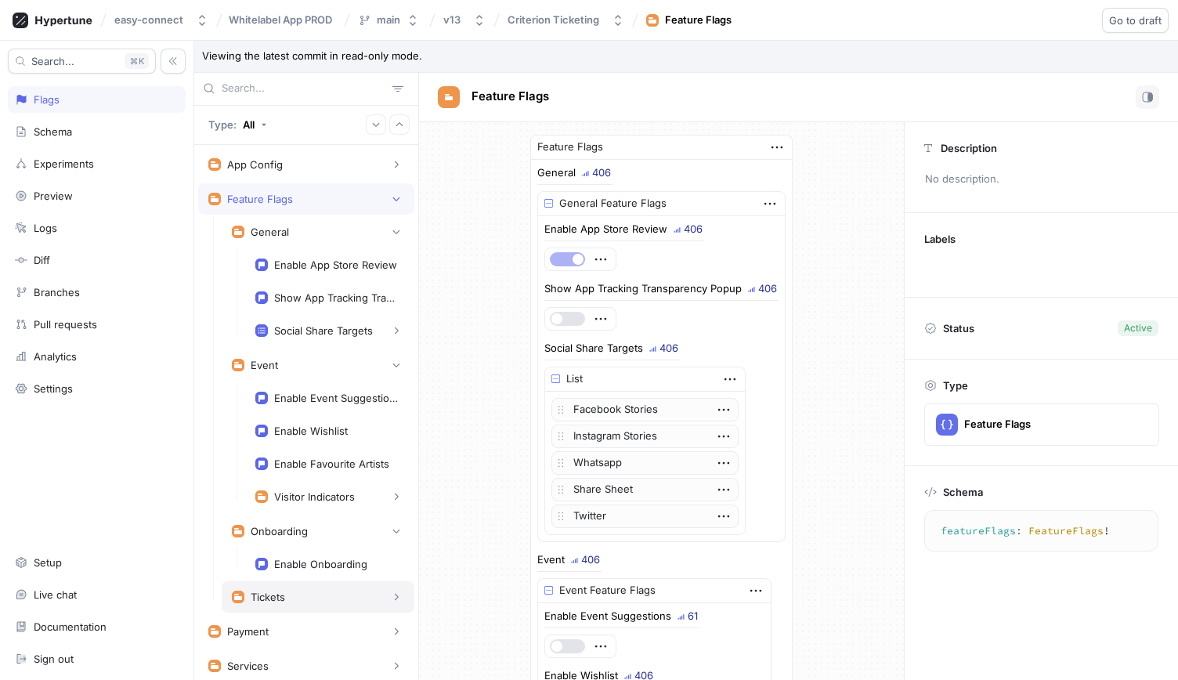
click at [349, 593] on div "Tickets" at bounding box center [318, 597] width 172 height 16
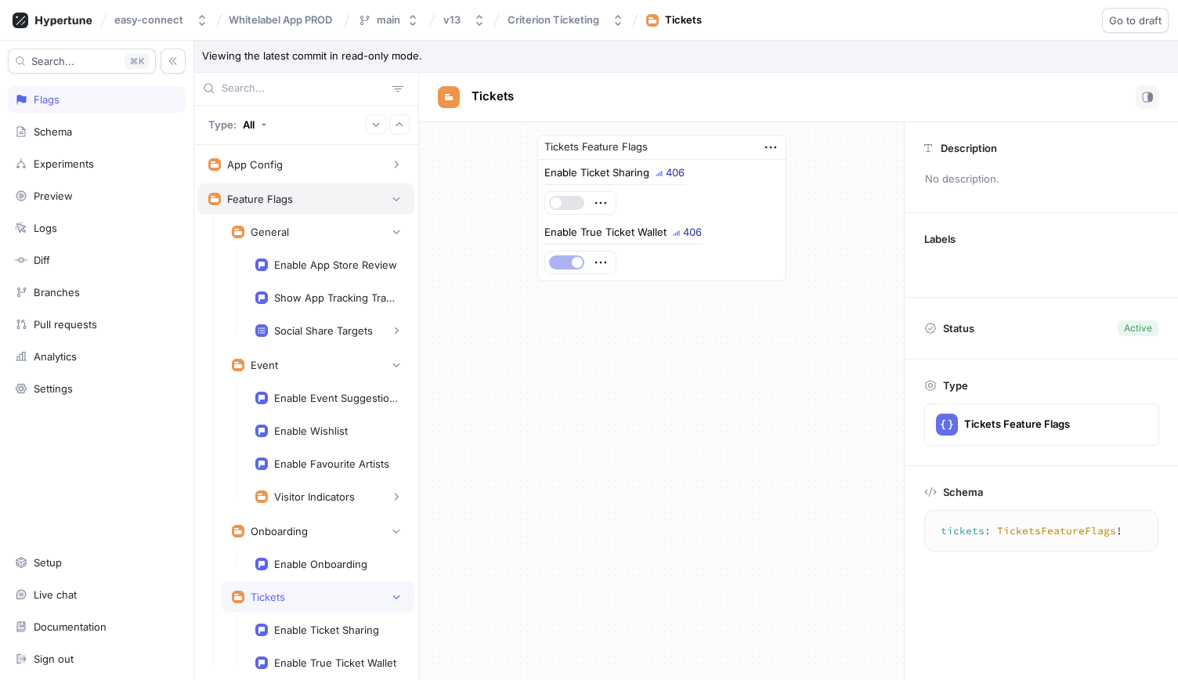
click at [318, 208] on div "Feature Flags" at bounding box center [306, 198] width 216 height 31
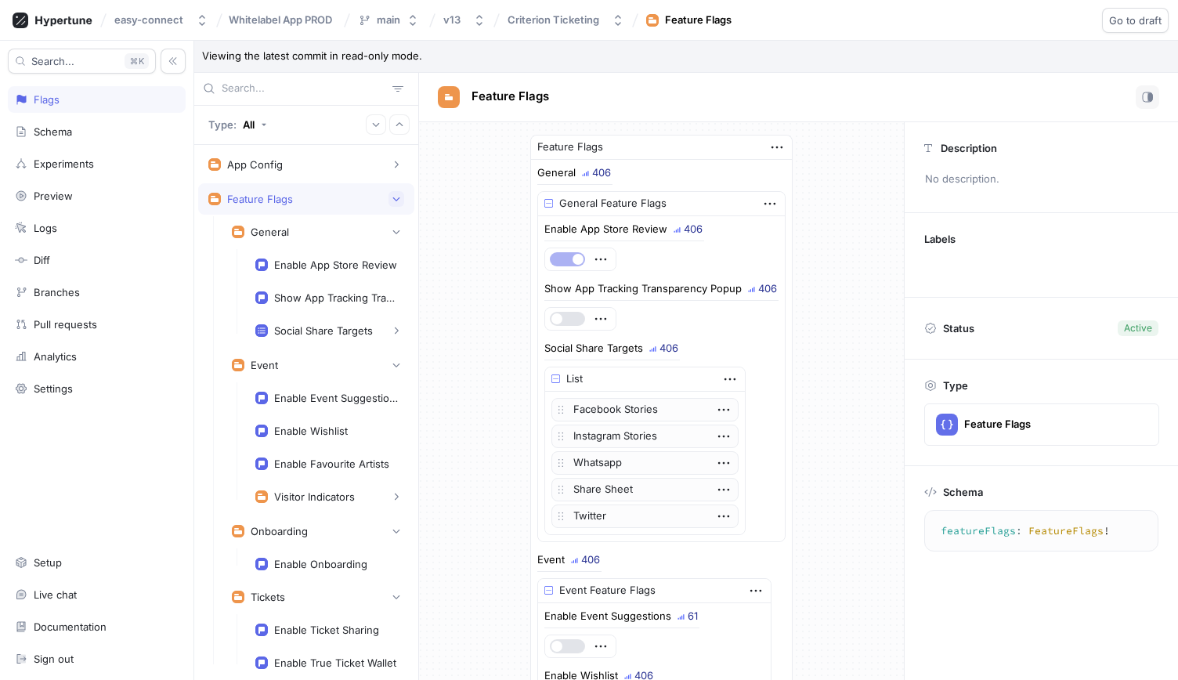
click at [392, 194] on icon "button" at bounding box center [396, 198] width 9 height 9
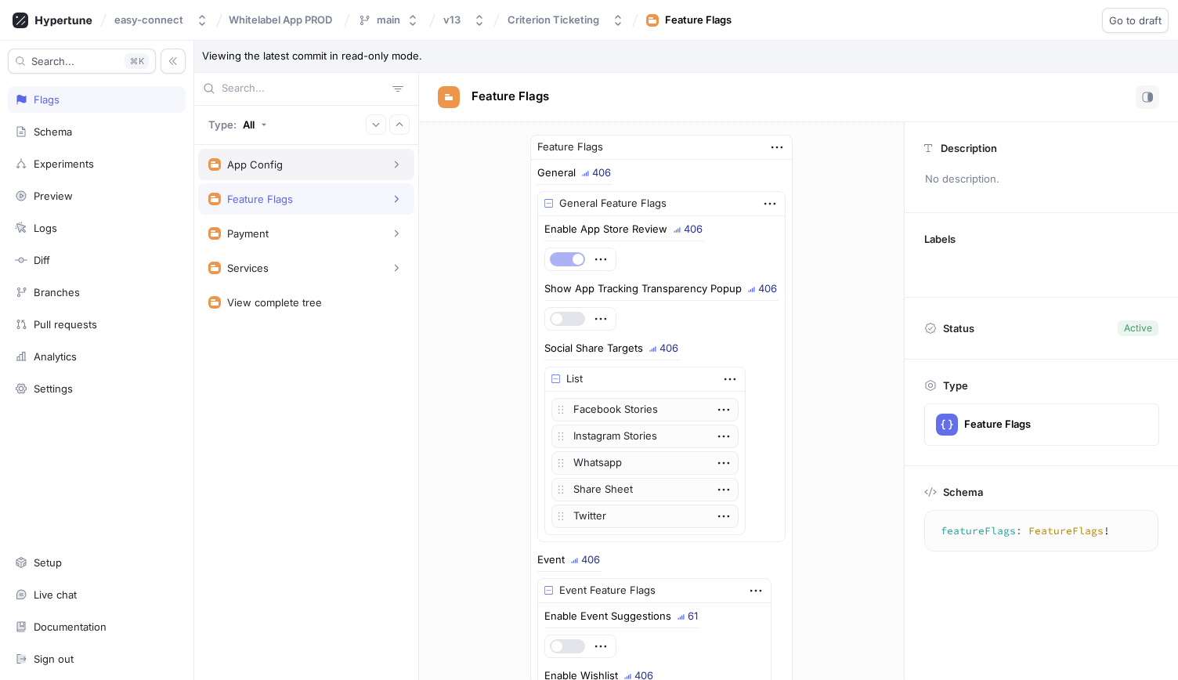
click at [384, 168] on div "App Config" at bounding box center [306, 165] width 196 height 16
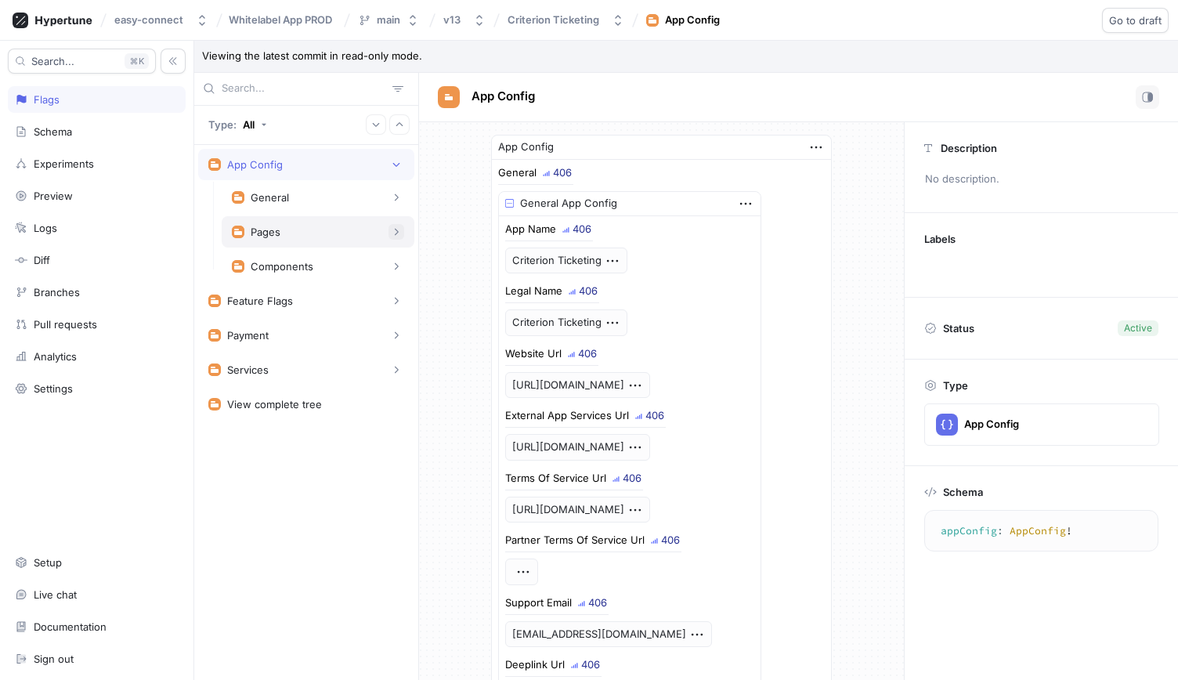
click at [399, 233] on icon "button" at bounding box center [396, 231] width 9 height 9
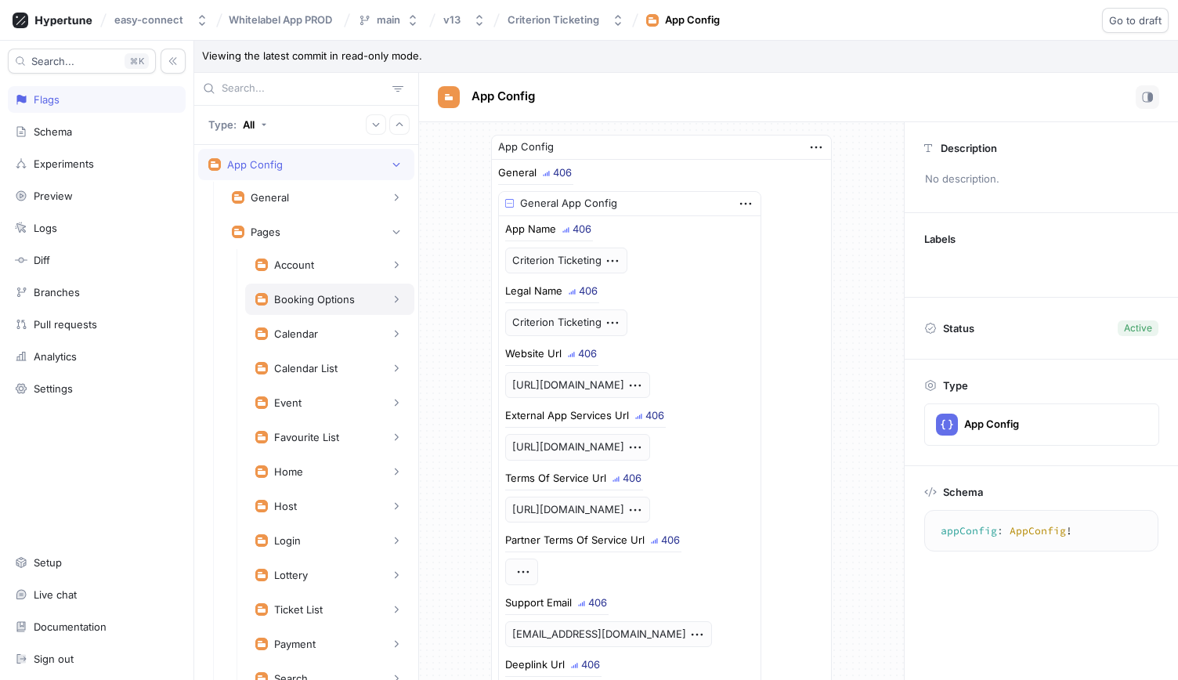
click at [305, 294] on div "Booking Options" at bounding box center [314, 299] width 81 height 13
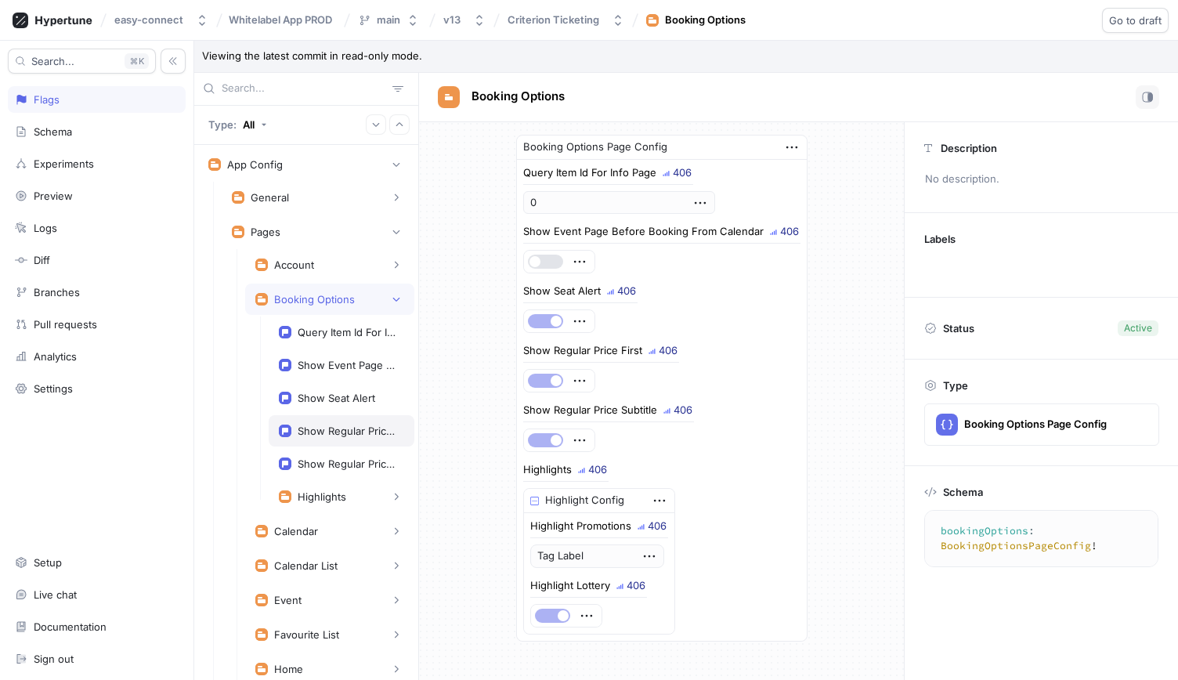
click at [363, 424] on div "Show Regular Price First" at bounding box center [348, 430] width 100 height 13
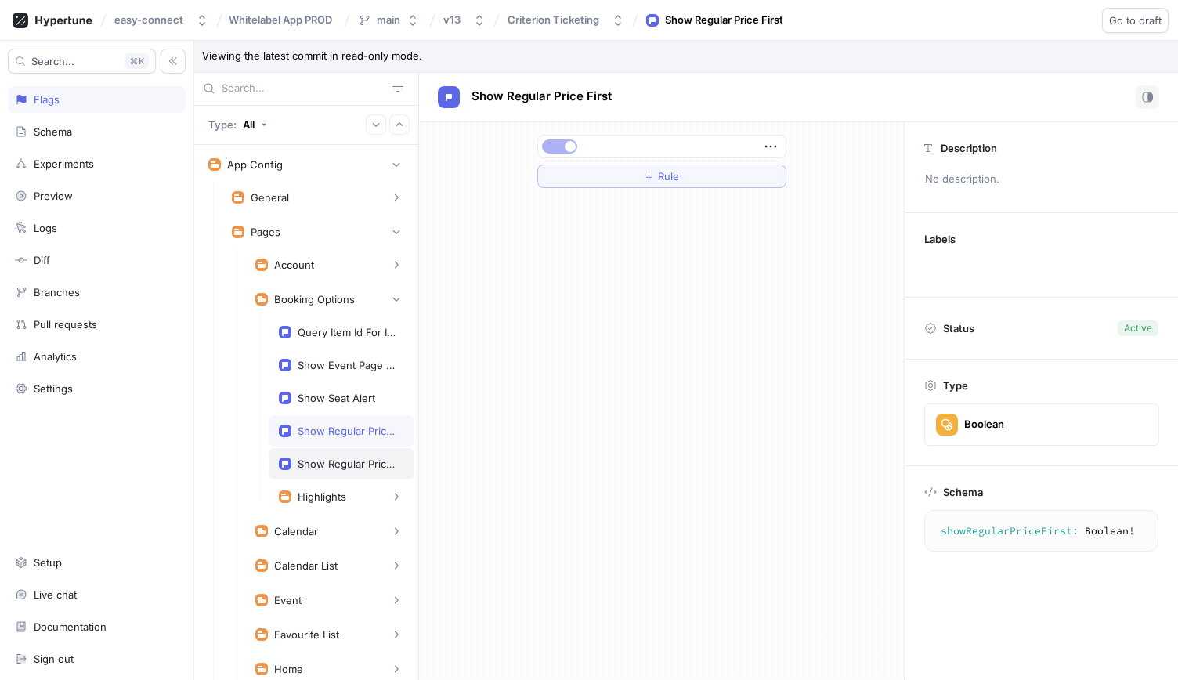
click at [353, 457] on div "Show Regular Price Subtitle" at bounding box center [348, 463] width 100 height 13
click at [331, 434] on div "Show Regular Price First" at bounding box center [342, 430] width 146 height 31
type textarea "showRegularPriceFirst: Boolean!"
click at [757, 129] on div "＋ Rule" at bounding box center [662, 161] width 274 height 78
click at [768, 139] on icon "button" at bounding box center [770, 146] width 17 height 17
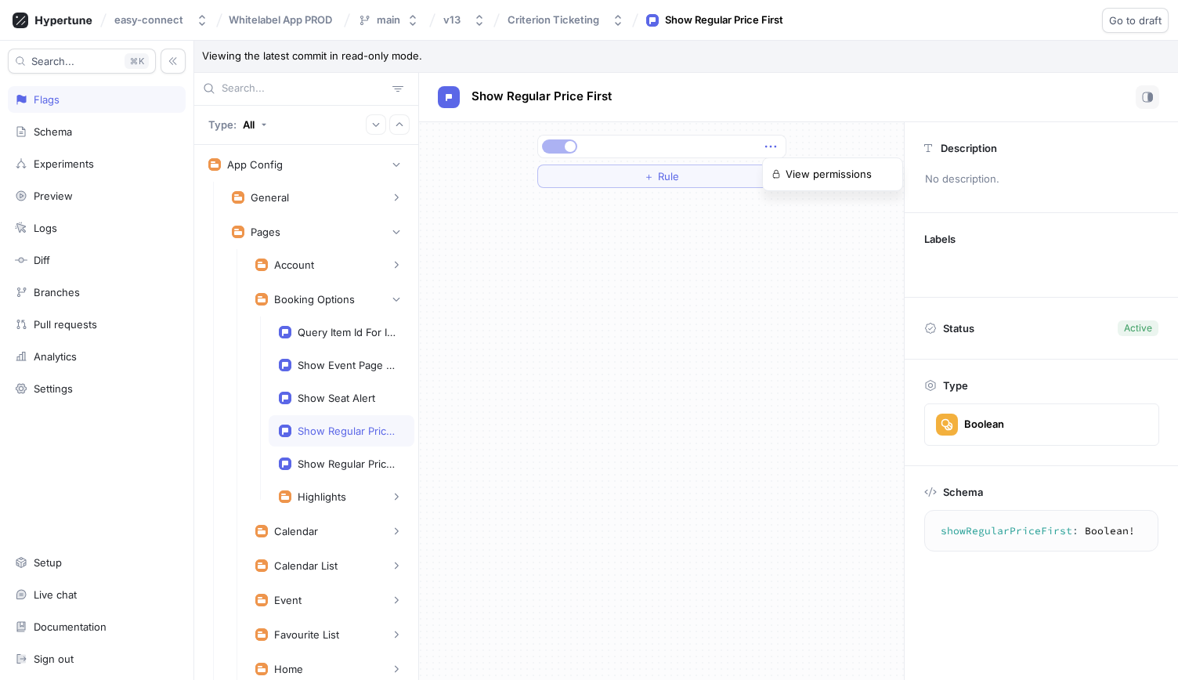
click at [846, 122] on div "＋ Rule" at bounding box center [661, 161] width 485 height 78
